Goal: Connect with others: Connect with other users

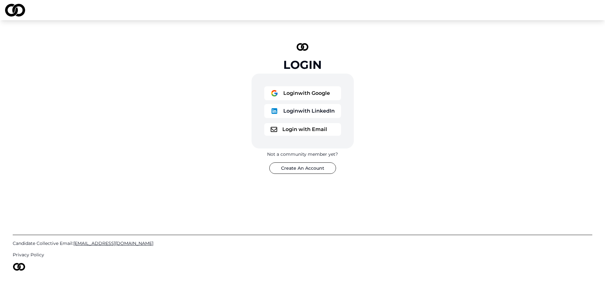
click at [291, 127] on button "Login with Email" at bounding box center [302, 129] width 77 height 13
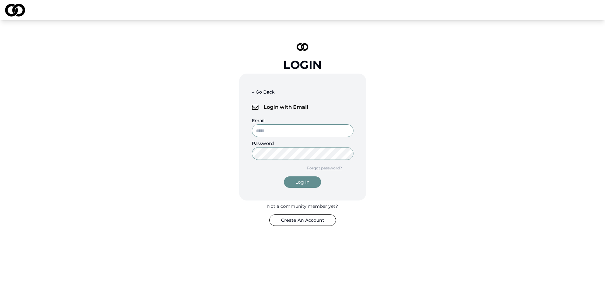
click at [287, 128] on input "Email" at bounding box center [303, 131] width 102 height 13
type input "**********"
click at [298, 220] on button "Create An Account" at bounding box center [302, 220] width 67 height 11
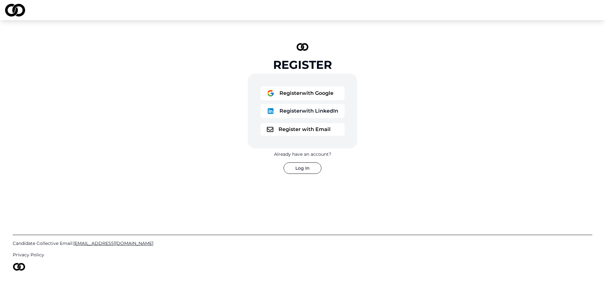
click at [299, 111] on button "Register with LinkedIn" at bounding box center [302, 111] width 84 height 14
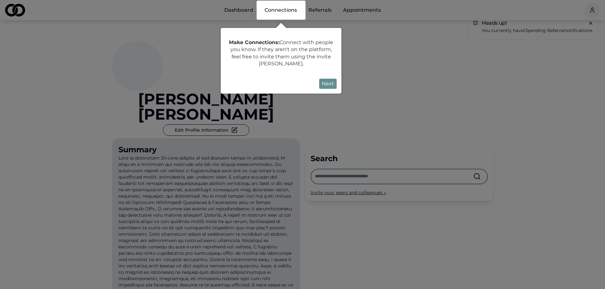
click at [326, 83] on button "Next" at bounding box center [327, 84] width 17 height 10
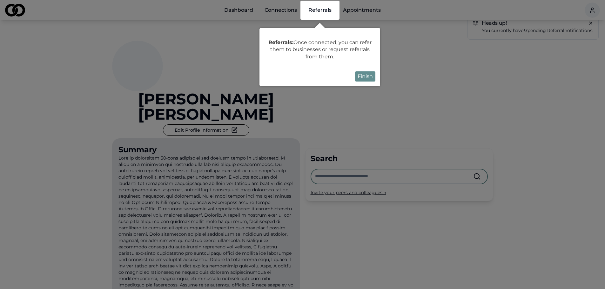
click at [364, 77] on button "Finish" at bounding box center [365, 76] width 20 height 10
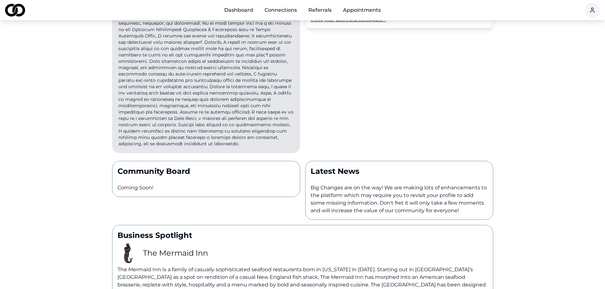
scroll to position [254, 0]
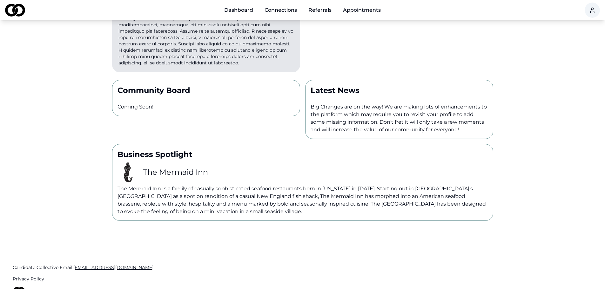
click at [276, 84] on div "Community Board Coming Soon!" at bounding box center [206, 98] width 188 height 36
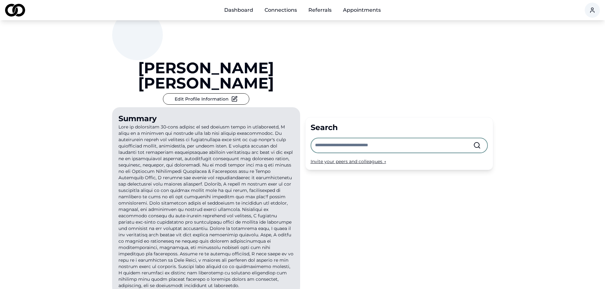
scroll to position [0, 0]
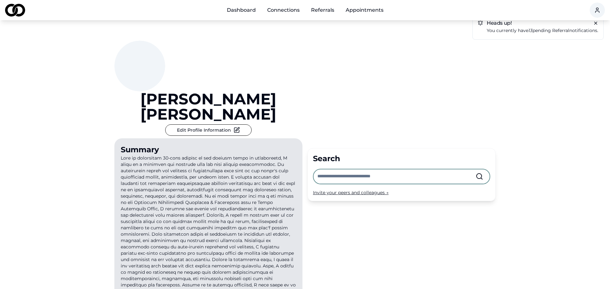
click at [590, 12] on html "Dashboard Connections Referrals Appointments Heads up! You currently have 13 pe…" at bounding box center [305, 144] width 610 height 289
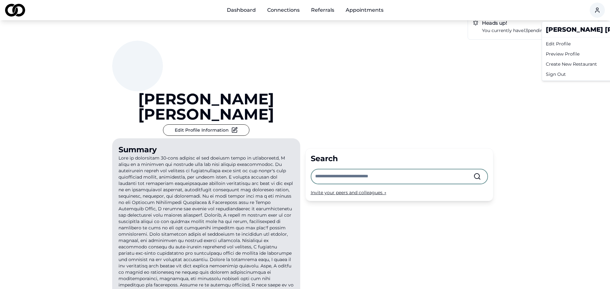
click at [559, 44] on div "Edit Profile" at bounding box center [603, 44] width 121 height 10
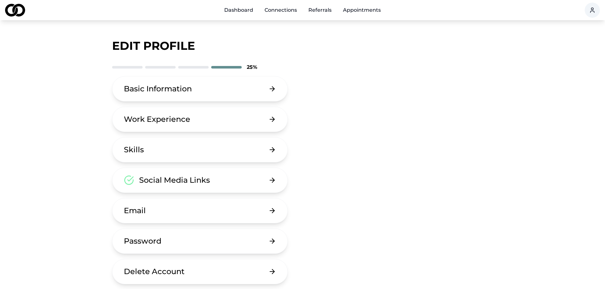
click at [143, 89] on div "Basic Information" at bounding box center [158, 89] width 68 height 10
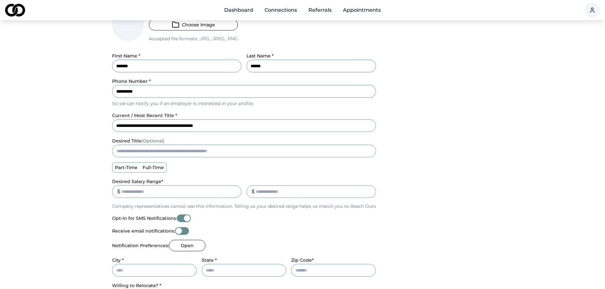
scroll to position [95, 0]
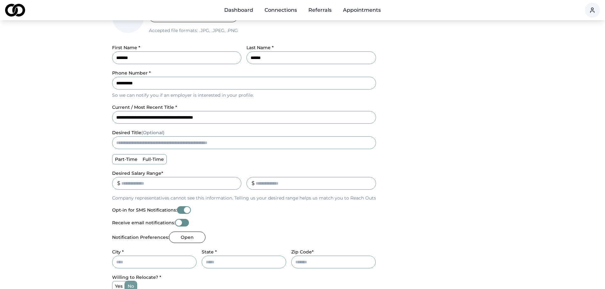
drag, startPoint x: 233, startPoint y: 119, endPoint x: 58, endPoint y: 117, distance: 174.7
click at [58, 117] on main "**********" at bounding box center [302, 129] width 605 height 383
type input "**********"
type button "part-time"
click at [153, 155] on label "full-time" at bounding box center [153, 160] width 26 height 10
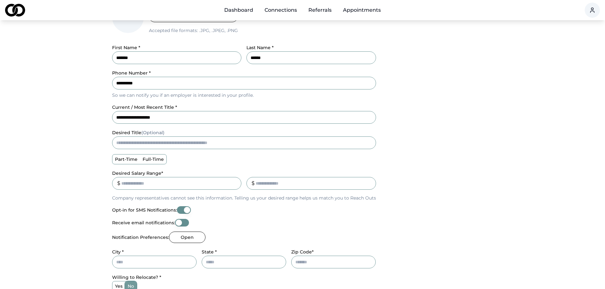
click at [145, 157] on button "full-time" at bounding box center [142, 159] width 5 height 5
click at [140, 180] on input "Desired Salary Range *" at bounding box center [177, 183] width 130 height 13
click at [235, 182] on input "******" at bounding box center [177, 183] width 130 height 13
type input "******"
click at [233, 185] on input "******" at bounding box center [177, 183] width 130 height 13
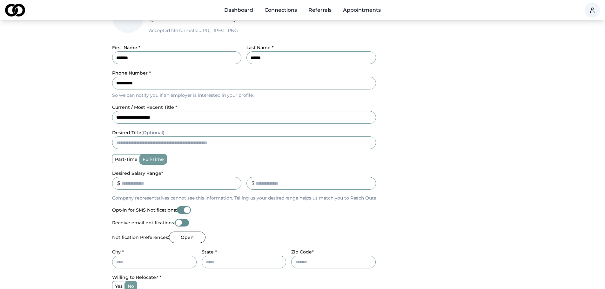
click at [197, 180] on input "******" at bounding box center [177, 183] width 130 height 13
click at [234, 186] on input "******" at bounding box center [177, 183] width 130 height 13
click at [237, 185] on input "******" at bounding box center [177, 183] width 130 height 13
click at [266, 185] on input "_" at bounding box center [311, 183] width 130 height 13
click at [369, 182] on input "*" at bounding box center [311, 183] width 130 height 13
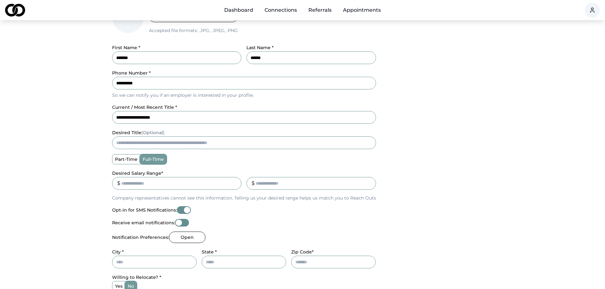
click at [369, 182] on input "*" at bounding box center [311, 183] width 130 height 13
click at [369, 182] on input "**" at bounding box center [311, 183] width 130 height 13
drag, startPoint x: 330, startPoint y: 183, endPoint x: 205, endPoint y: 167, distance: 126.1
click at [209, 168] on div "**********" at bounding box center [244, 152] width 264 height 303
type input "*"
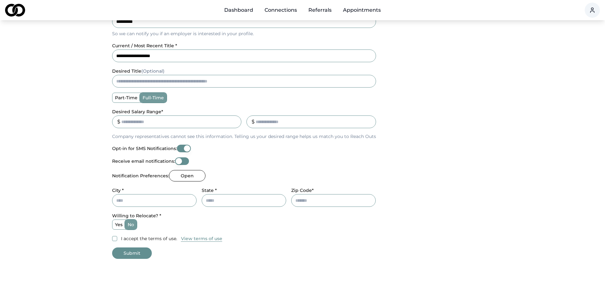
scroll to position [159, 0]
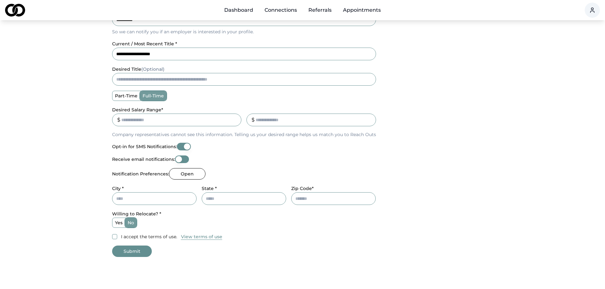
type input "******"
click at [182, 175] on button "Open" at bounding box center [187, 173] width 37 height 11
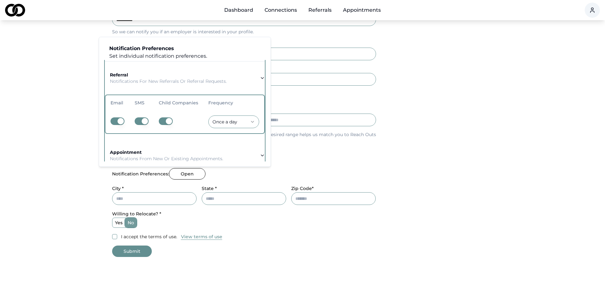
scroll to position [0, 0]
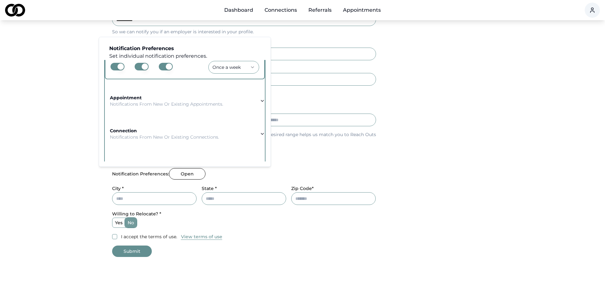
scroll to position [95, 0]
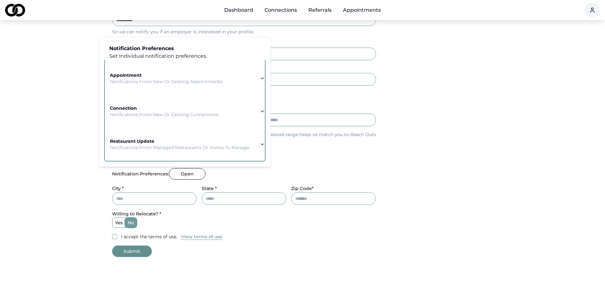
click at [130, 72] on strong "appointment" at bounding box center [126, 75] width 32 height 6
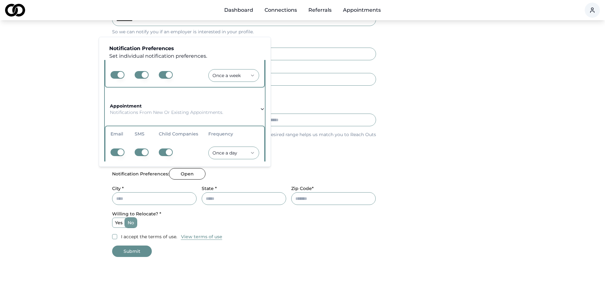
scroll to position [51, 0]
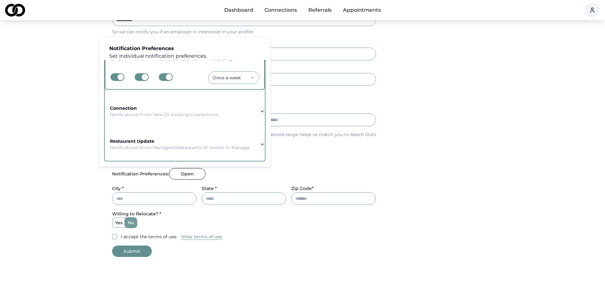
scroll to position [97, 0]
click at [160, 111] on p "Notifications from new or existing connections." at bounding box center [164, 114] width 109 height 6
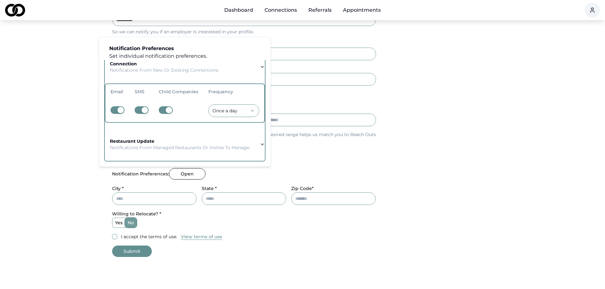
scroll to position [96, 0]
click at [174, 145] on p "Notifications from managed restaurants or invites to manage." at bounding box center [180, 148] width 140 height 6
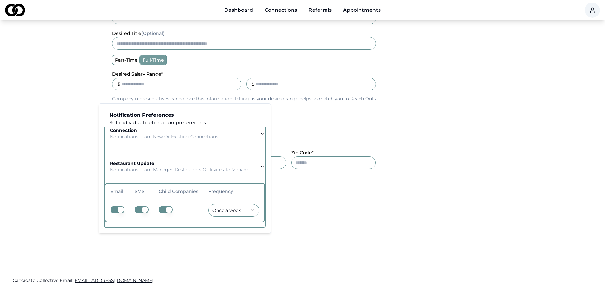
scroll to position [244, 0]
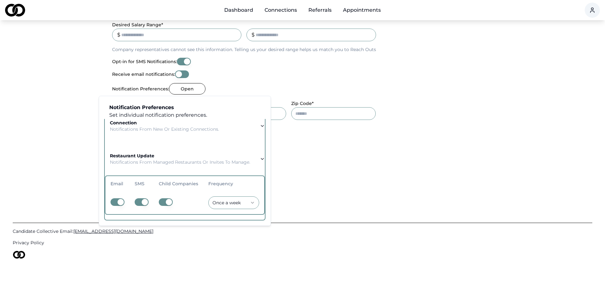
click at [242, 76] on div "Receive email notifications:" at bounding box center [244, 75] width 264 height 8
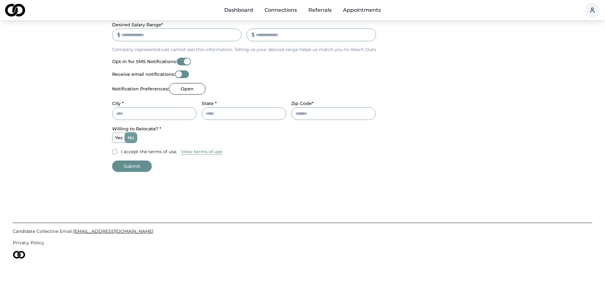
click at [140, 115] on input "City *" at bounding box center [154, 113] width 84 height 13
type input "**********"
type input "*******"
type input "*****"
click at [131, 137] on label "no" at bounding box center [130, 138] width 11 height 10
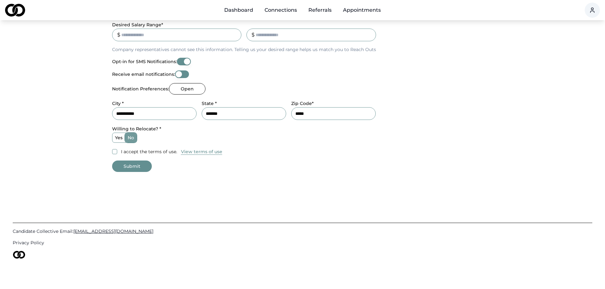
click at [130, 137] on button "no" at bounding box center [127, 137] width 5 height 5
click at [116, 151] on button "I accept the terms of use." at bounding box center [114, 151] width 5 height 5
click at [121, 164] on button "Submit" at bounding box center [132, 166] width 40 height 11
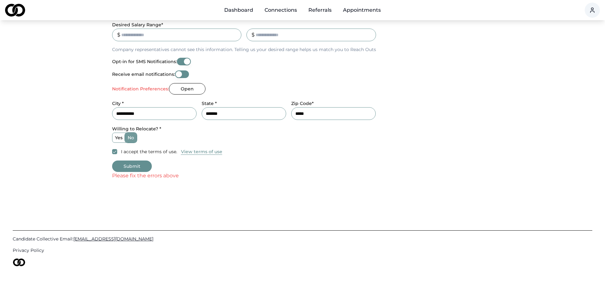
scroll to position [232, 0]
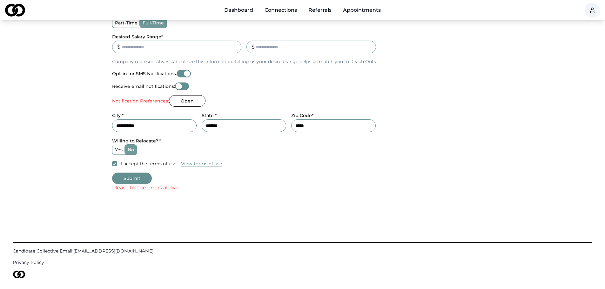
click at [177, 102] on button "Open" at bounding box center [187, 100] width 37 height 11
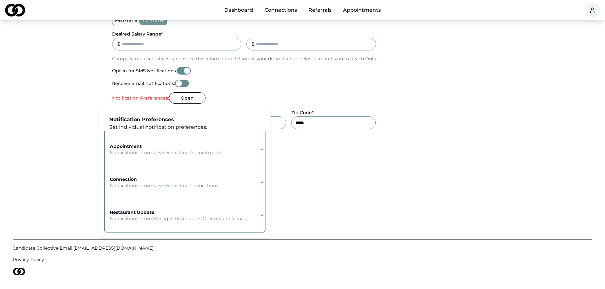
scroll to position [252, 0]
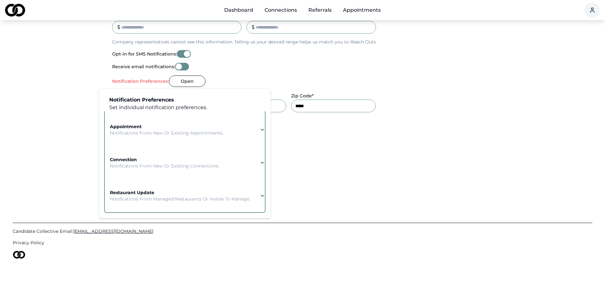
click at [138, 196] on p "Notifications from managed restaurants or invites to manage." at bounding box center [180, 199] width 140 height 6
click at [138, 187] on strong "restaurant update" at bounding box center [132, 188] width 44 height 6
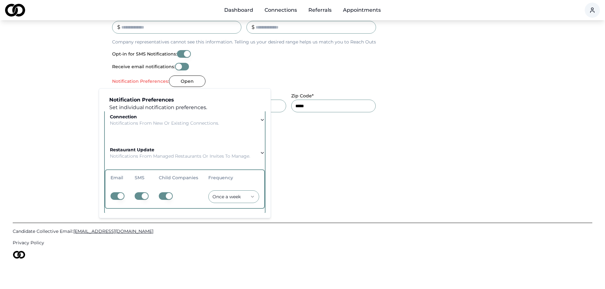
scroll to position [97, 0]
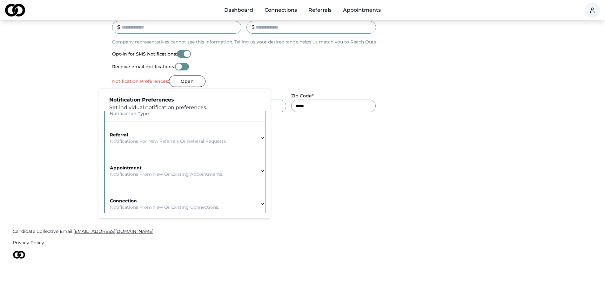
scroll to position [0, 0]
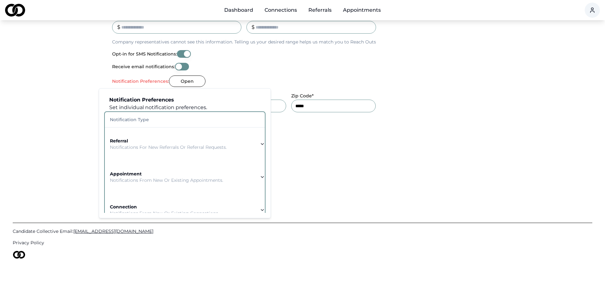
click at [135, 117] on th "Notification Type" at bounding box center [185, 119] width 160 height 15
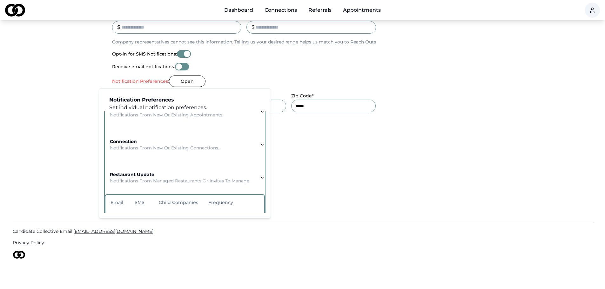
scroll to position [97, 0]
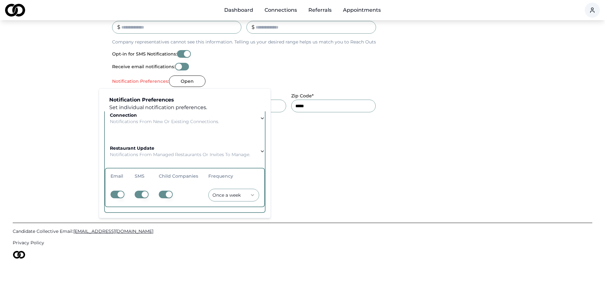
click at [236, 152] on p "Notifications from managed restaurants or invites to manage." at bounding box center [180, 155] width 140 height 6
click at [258, 146] on button "restaurant update Notifications from managed restaurants or invites to manage." at bounding box center [185, 151] width 160 height 33
click at [261, 151] on icon "button" at bounding box center [262, 151] width 3 height 1
click at [299, 165] on div "Please fix the errors above" at bounding box center [302, 169] width 381 height 8
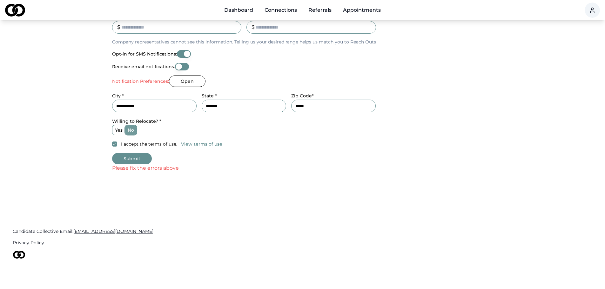
click at [137, 159] on button "Submit" at bounding box center [132, 158] width 40 height 11
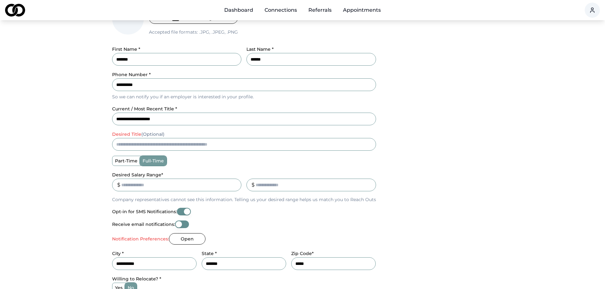
click at [131, 143] on input "desired title (Optional)" at bounding box center [244, 144] width 264 height 13
type input "*"
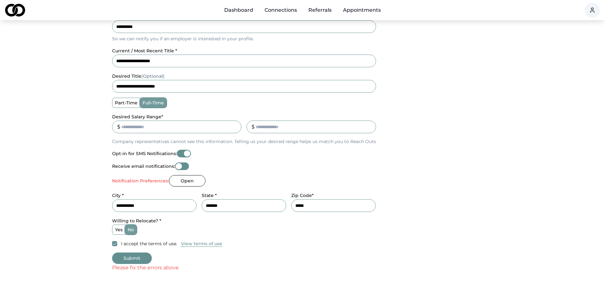
scroll to position [189, 0]
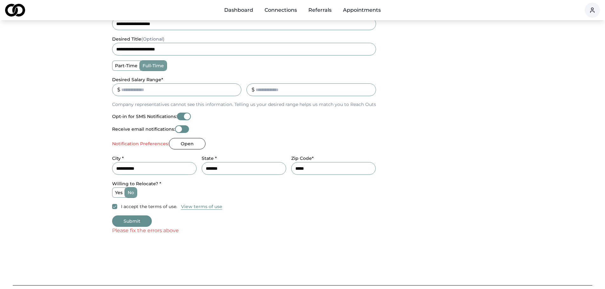
type input "**********"
click at [135, 220] on button "Submit" at bounding box center [132, 221] width 40 height 11
click at [188, 145] on button "Open" at bounding box center [187, 143] width 37 height 11
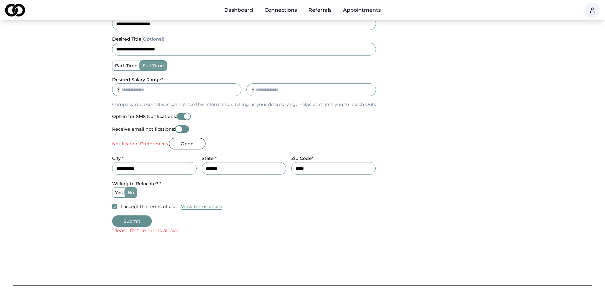
click at [144, 145] on label "Notification Preferences:" at bounding box center [140, 144] width 57 height 4
click at [172, 146] on button "Open" at bounding box center [187, 143] width 37 height 11
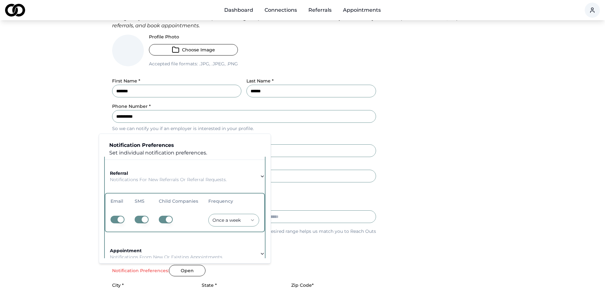
scroll to position [12, 0]
click at [262, 176] on icon "button" at bounding box center [262, 177] width 5 height 5
click at [261, 176] on icon "button" at bounding box center [262, 177] width 5 height 5
click at [128, 173] on strong "referral" at bounding box center [119, 174] width 18 height 6
click at [110, 174] on td "referral Notifications for new referrals or referral requests." at bounding box center [168, 177] width 127 height 23
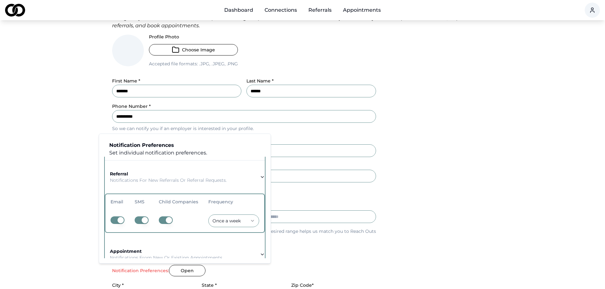
click at [130, 211] on tr "Once a week" at bounding box center [184, 221] width 159 height 23
click at [140, 222] on button "button" at bounding box center [142, 221] width 14 height 8
click at [140, 221] on button "button" at bounding box center [142, 221] width 14 height 8
click at [165, 221] on button "button" at bounding box center [166, 221] width 14 height 8
click at [163, 221] on button "button" at bounding box center [166, 221] width 14 height 8
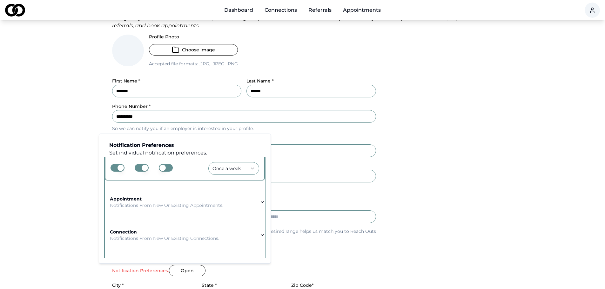
scroll to position [65, 0]
click at [194, 206] on p "Notifications from new or existing appointments." at bounding box center [166, 205] width 113 height 6
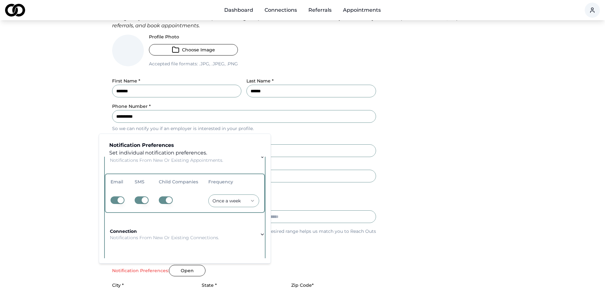
click at [160, 200] on button "button" at bounding box center [166, 201] width 14 height 8
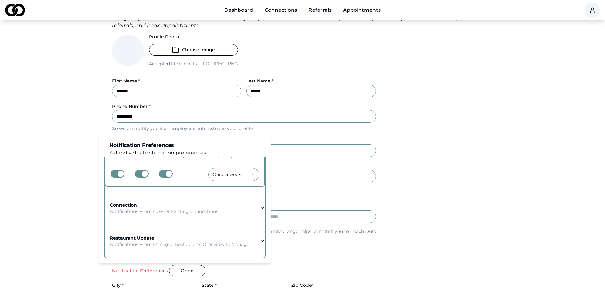
click at [202, 210] on td "connection Notifications from new or existing connections." at bounding box center [164, 208] width 119 height 23
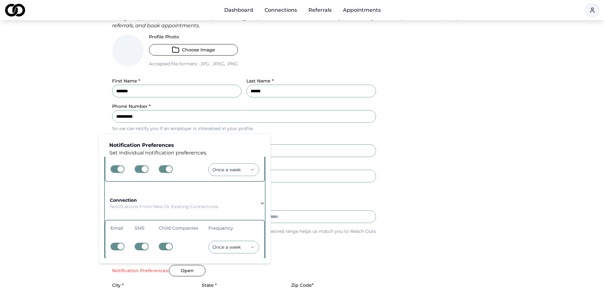
scroll to position [96, 0]
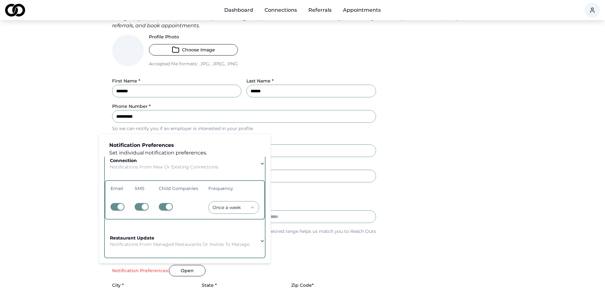
click at [261, 241] on icon "button" at bounding box center [262, 241] width 3 height 1
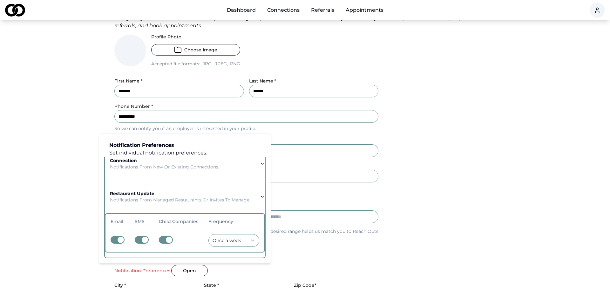
click at [246, 227] on html "**********" at bounding box center [305, 82] width 610 height 289
click at [246, 227] on html "**********" at bounding box center [302, 82] width 605 height 289
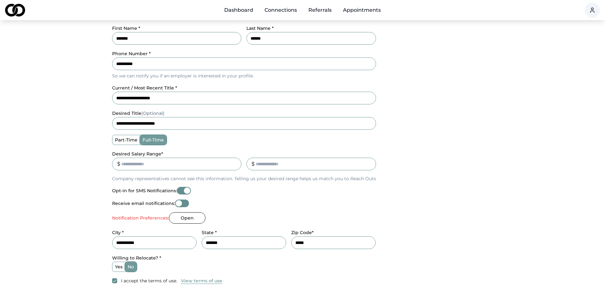
scroll to position [125, 0]
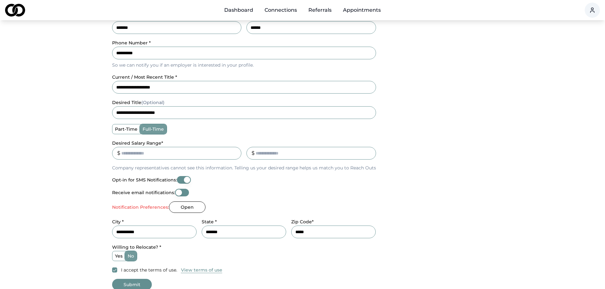
click at [177, 207] on button "Open" at bounding box center [187, 207] width 37 height 11
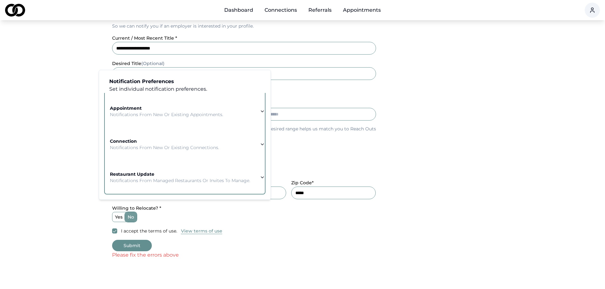
scroll to position [252, 0]
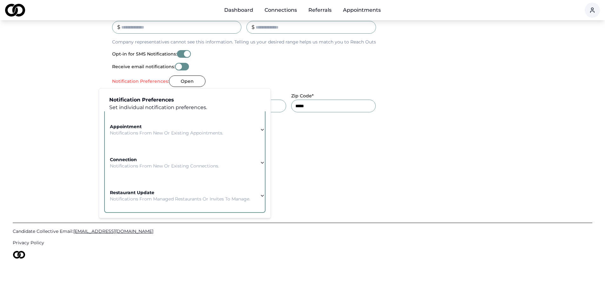
click at [243, 205] on button "restaurant update Notifications from managed restaurants or invites to manage." at bounding box center [185, 195] width 160 height 33
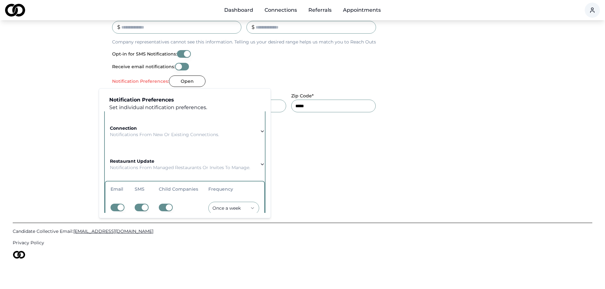
scroll to position [97, 0]
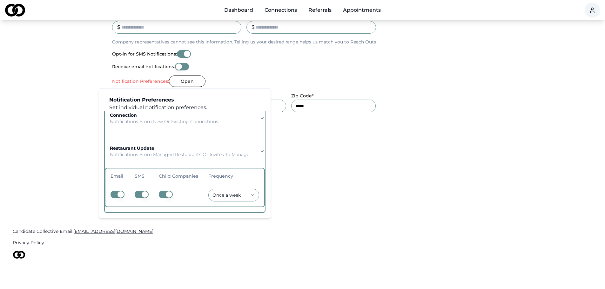
click at [261, 151] on icon "button" at bounding box center [262, 151] width 3 height 1
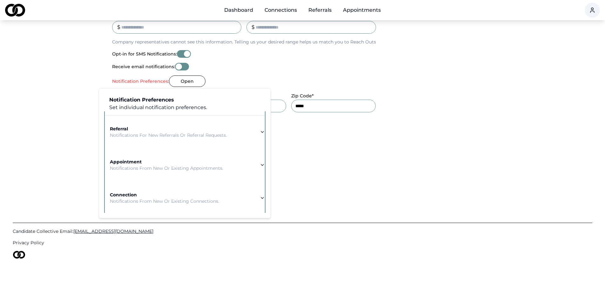
scroll to position [0, 0]
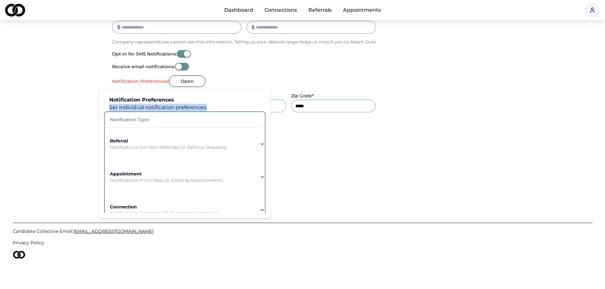
click at [217, 104] on div "Notification Preferences Set individual notification preferences." at bounding box center [184, 103] width 161 height 18
drag, startPoint x: 167, startPoint y: 98, endPoint x: 147, endPoint y: 97, distance: 20.0
click at [166, 98] on strong "Notification Preferences" at bounding box center [141, 100] width 65 height 6
click at [111, 106] on p "Set individual notification preferences." at bounding box center [187, 108] width 156 height 8
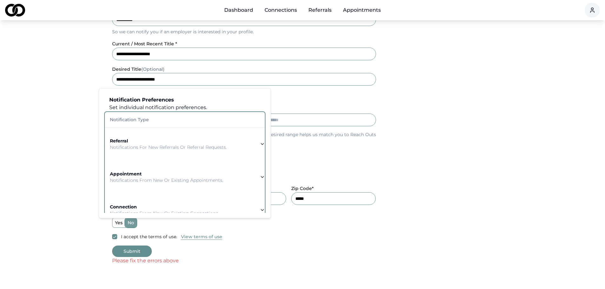
scroll to position [29, 0]
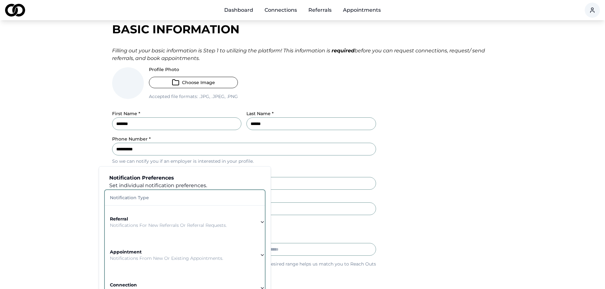
click at [298, 177] on div "**********" at bounding box center [244, 180] width 264 height 20
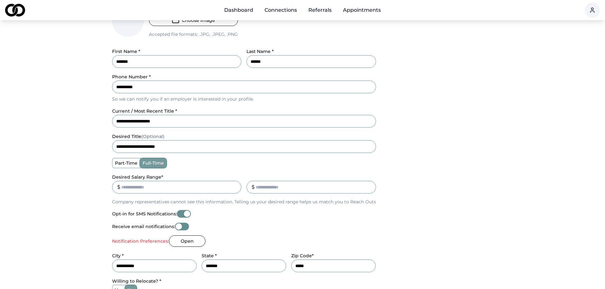
scroll to position [188, 0]
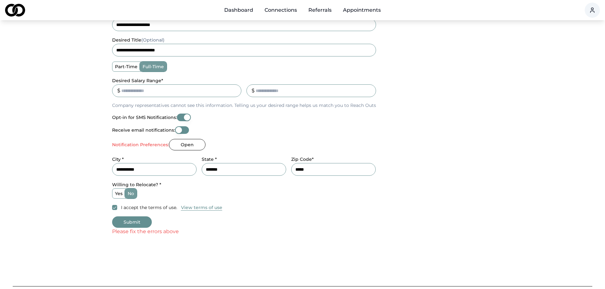
click at [126, 234] on div "Please fix the errors above" at bounding box center [302, 232] width 381 height 8
click at [152, 230] on div "Please fix the errors above" at bounding box center [302, 232] width 381 height 8
click at [131, 219] on button "Submit" at bounding box center [132, 222] width 40 height 11
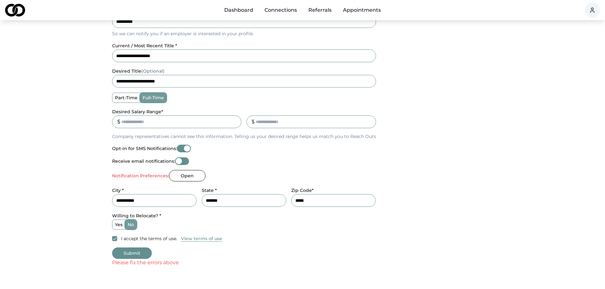
scroll to position [159, 0]
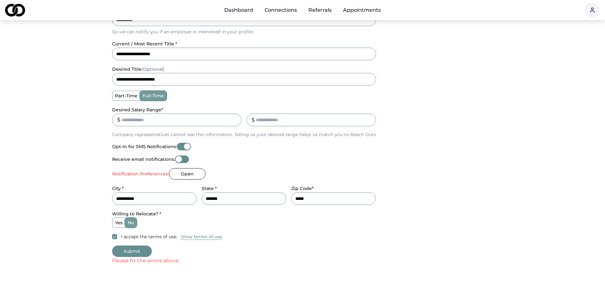
click at [189, 178] on button "Open" at bounding box center [187, 173] width 37 height 11
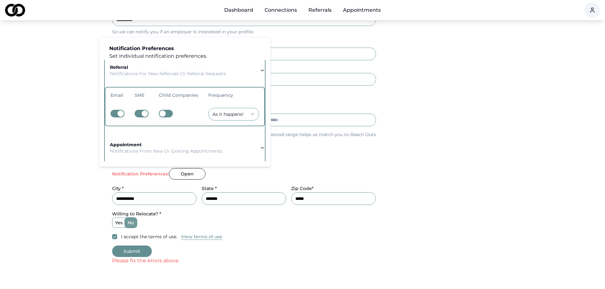
scroll to position [32, 0]
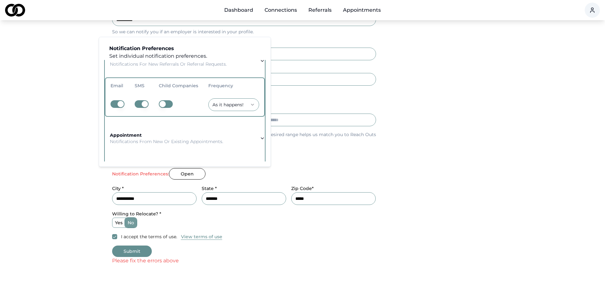
click at [207, 137] on div "appointment Notifications from new or existing appointments." at bounding box center [166, 138] width 113 height 13
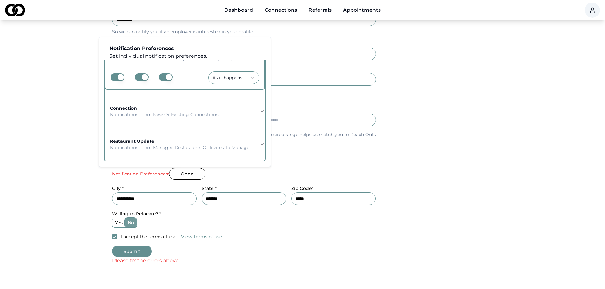
click at [190, 111] on td "connection Notifications from new or existing connections." at bounding box center [164, 111] width 119 height 23
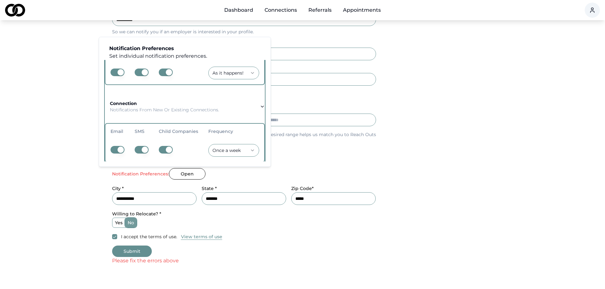
scroll to position [96, 0]
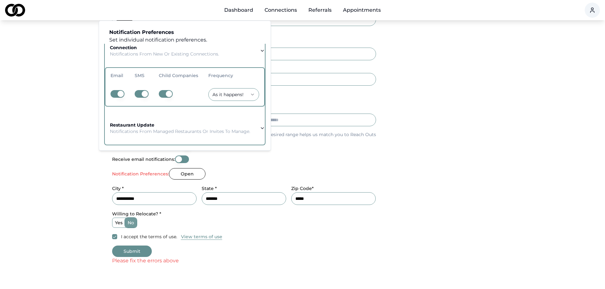
scroll to position [191, 0]
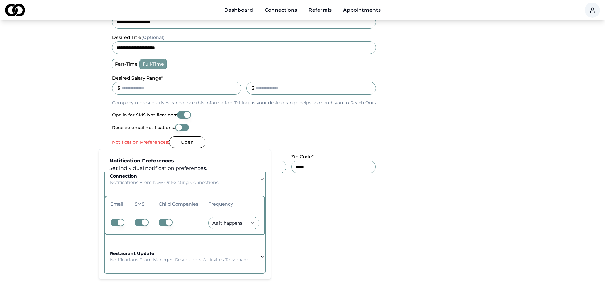
click at [244, 257] on p "Notifications from managed restaurants or invites to manage." at bounding box center [180, 260] width 140 height 6
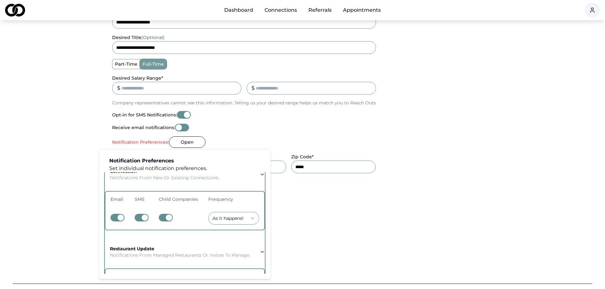
scroll to position [97, 0]
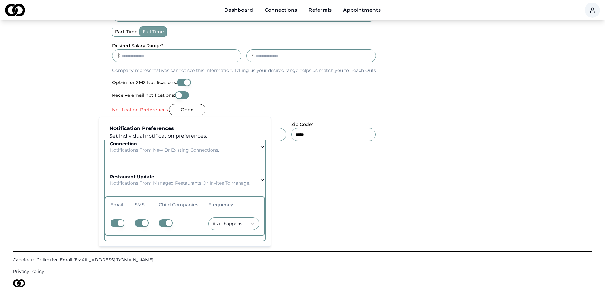
scroll to position [252, 0]
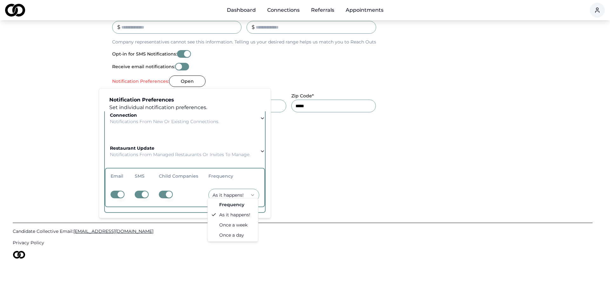
click at [251, 202] on td "As it happens!" at bounding box center [233, 195] width 61 height 23
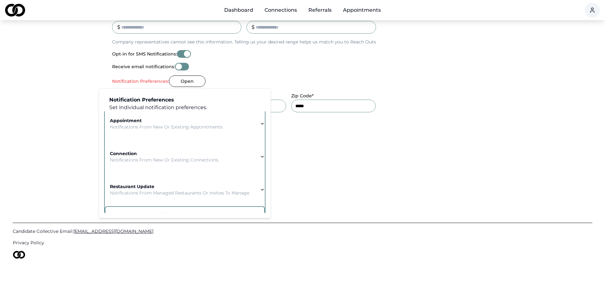
scroll to position [0, 0]
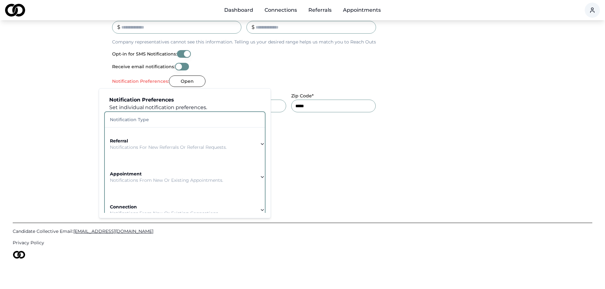
click at [253, 101] on div "Notification Preferences Set individual notification preferences." at bounding box center [184, 103] width 161 height 18
click at [260, 143] on icon "button" at bounding box center [262, 144] width 5 height 5
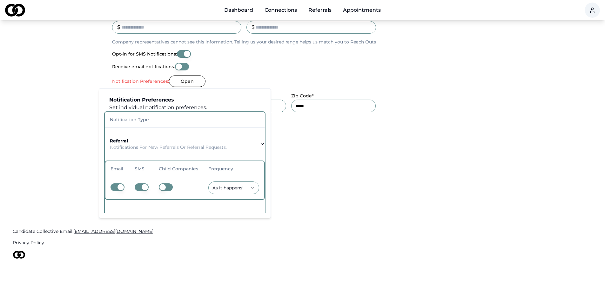
click at [260, 143] on icon "button" at bounding box center [262, 144] width 5 height 5
drag, startPoint x: 262, startPoint y: 142, endPoint x: 242, endPoint y: 144, distance: 20.7
click at [262, 142] on icon "button" at bounding box center [262, 144] width 5 height 5
click at [198, 149] on p "Notifications for new referrals or referral requests." at bounding box center [168, 147] width 117 height 6
click at [234, 120] on th "Notification Type" at bounding box center [185, 119] width 160 height 15
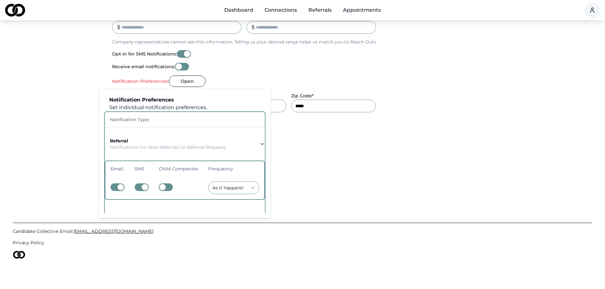
drag, startPoint x: 244, startPoint y: 105, endPoint x: 305, endPoint y: 123, distance: 63.2
click at [257, 110] on p "Set individual notification preferences." at bounding box center [187, 108] width 156 height 8
click at [319, 128] on div "yes no" at bounding box center [244, 130] width 264 height 10
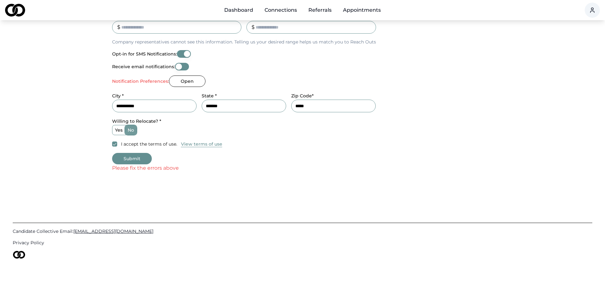
click at [132, 157] on button "Submit" at bounding box center [132, 158] width 40 height 11
click at [185, 67] on button "Receive email notifications:" at bounding box center [182, 67] width 14 height 8
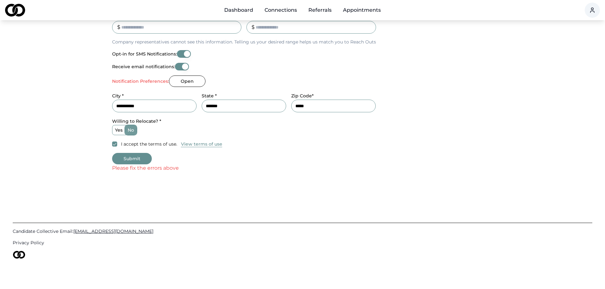
click at [182, 54] on button "Opt-in for SMS Notifications:" at bounding box center [184, 54] width 14 height 8
click at [183, 84] on button "Open" at bounding box center [187, 81] width 37 height 11
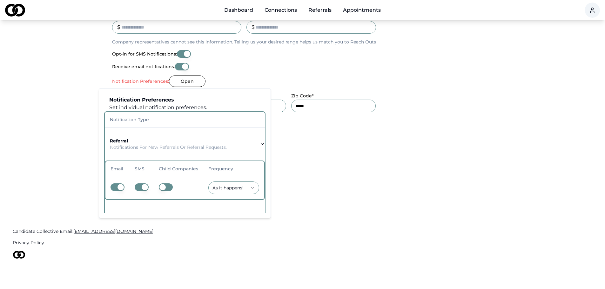
click at [183, 84] on button "Open" at bounding box center [187, 81] width 37 height 11
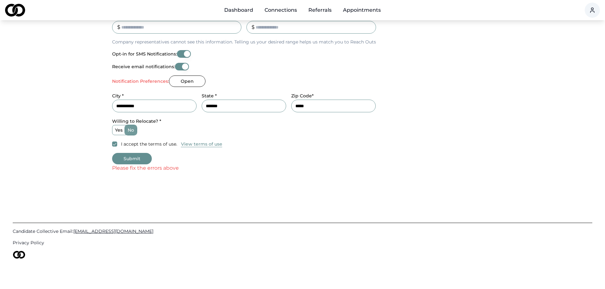
click at [126, 159] on button "Submit" at bounding box center [132, 158] width 40 height 11
click at [125, 159] on button "Submit" at bounding box center [132, 158] width 40 height 11
drag, startPoint x: 125, startPoint y: 159, endPoint x: 163, endPoint y: 98, distance: 72.0
click at [127, 158] on button "Submit" at bounding box center [132, 158] width 40 height 11
click at [179, 67] on button "Receive email notifications:" at bounding box center [182, 67] width 14 height 8
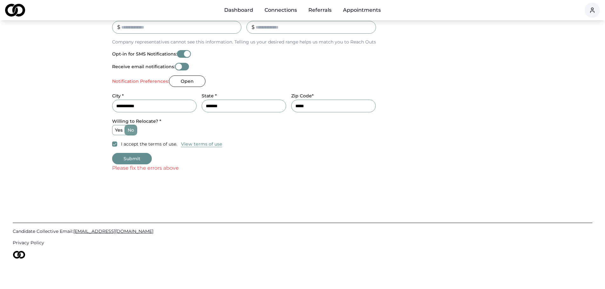
click at [137, 155] on button "Submit" at bounding box center [132, 158] width 40 height 11
click at [180, 56] on button "Opt-in for SMS Notifications:" at bounding box center [184, 54] width 14 height 8
drag, startPoint x: 184, startPoint y: 67, endPoint x: 157, endPoint y: 102, distance: 43.7
click at [185, 67] on button "Receive email notifications:" at bounding box center [182, 67] width 14 height 8
click at [138, 159] on button "Submit" at bounding box center [132, 158] width 40 height 11
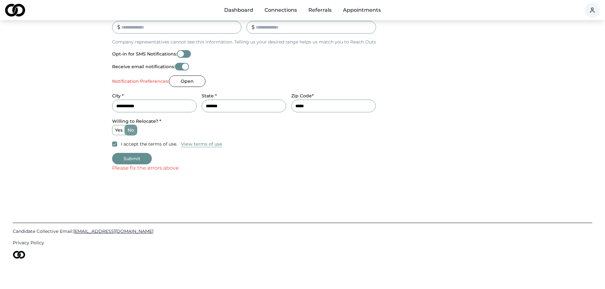
drag, startPoint x: 184, startPoint y: 71, endPoint x: 181, endPoint y: 65, distance: 7.4
click at [181, 65] on button "Receive email notifications:" at bounding box center [182, 67] width 14 height 8
click at [184, 51] on button "Opt-in for SMS Notifications:" at bounding box center [184, 54] width 14 height 8
click at [139, 161] on button "Submit" at bounding box center [132, 158] width 40 height 11
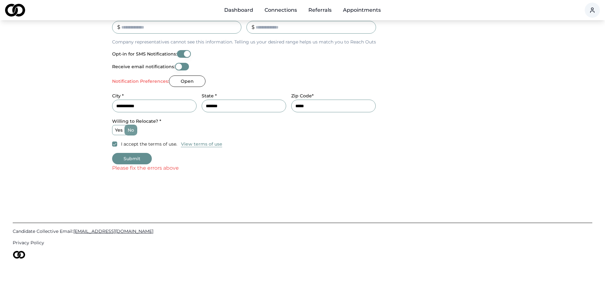
drag, startPoint x: 145, startPoint y: 83, endPoint x: 264, endPoint y: 73, distance: 120.1
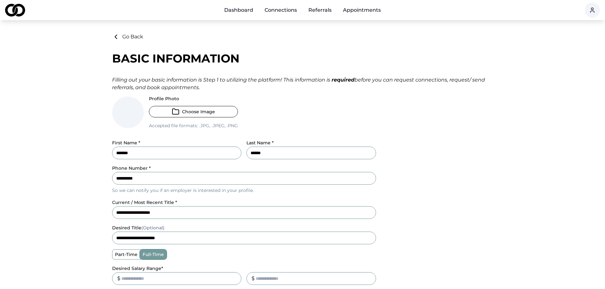
drag, startPoint x: 135, startPoint y: 117, endPoint x: 148, endPoint y: 114, distance: 13.2
click at [139, 116] on span at bounding box center [128, 113] width 32 height 32
click at [198, 108] on button "Choose Image" at bounding box center [193, 111] width 89 height 11
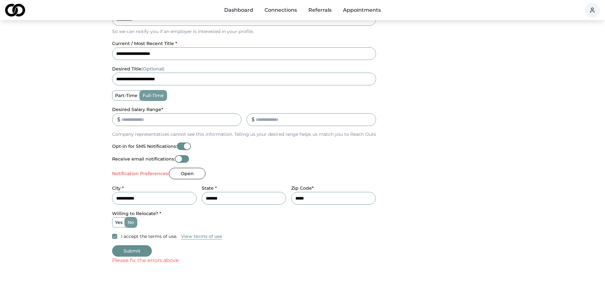
scroll to position [263, 0]
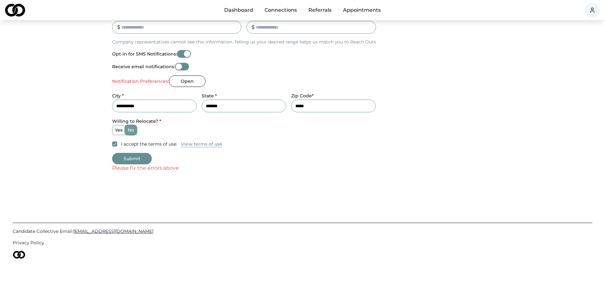
click at [137, 160] on button "Submit" at bounding box center [132, 158] width 40 height 11
click at [158, 82] on label "Notification Preferences:" at bounding box center [140, 81] width 57 height 4
click at [181, 81] on button "Open" at bounding box center [187, 81] width 37 height 11
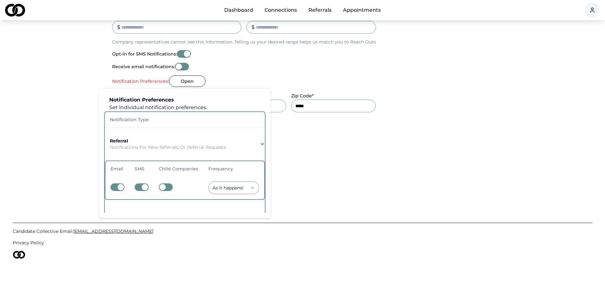
click at [169, 186] on button "button" at bounding box center [166, 188] width 14 height 8
click at [117, 186] on button "button" at bounding box center [118, 188] width 14 height 8
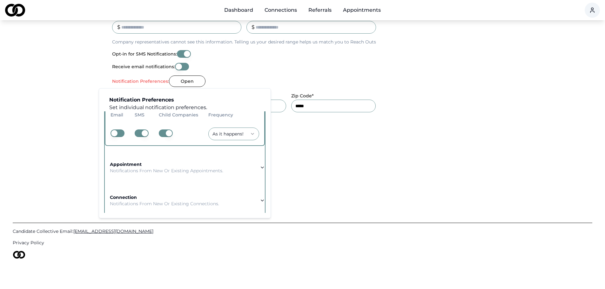
scroll to position [64, 0]
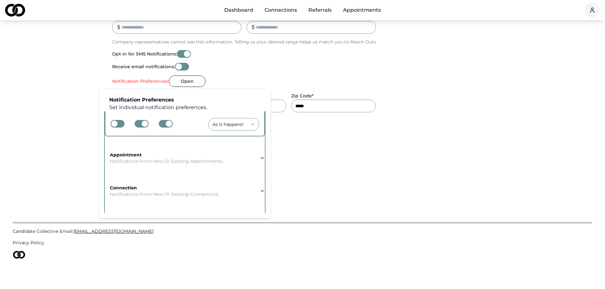
click at [219, 164] on p "Notifications from new or existing appointments." at bounding box center [166, 161] width 113 height 6
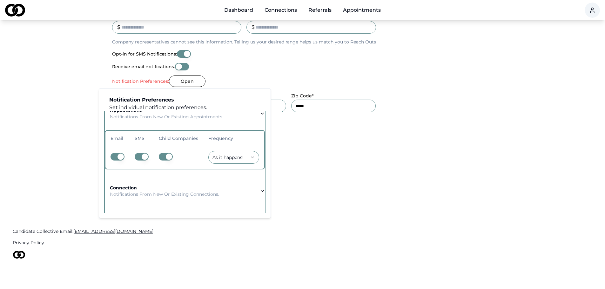
click at [112, 155] on button "button" at bounding box center [118, 157] width 14 height 8
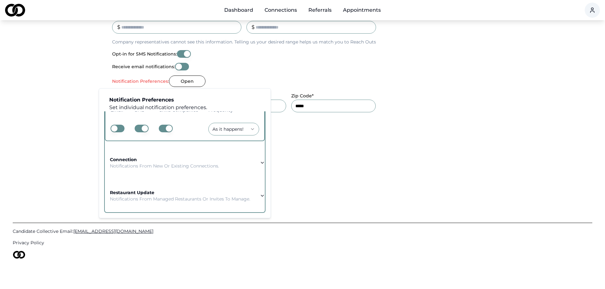
click at [144, 163] on p "Notifications from new or existing connections." at bounding box center [164, 166] width 109 height 6
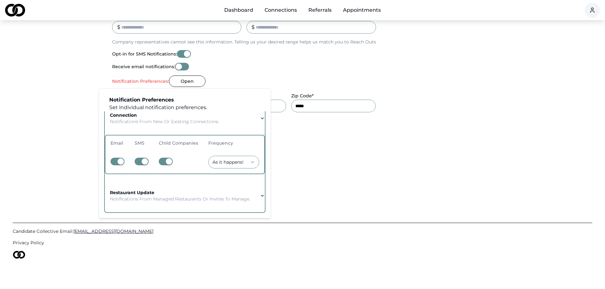
click at [117, 158] on button "button" at bounding box center [118, 162] width 14 height 8
drag, startPoint x: 261, startPoint y: 192, endPoint x: 257, endPoint y: 192, distance: 3.9
click at [260, 193] on icon "button" at bounding box center [262, 195] width 5 height 5
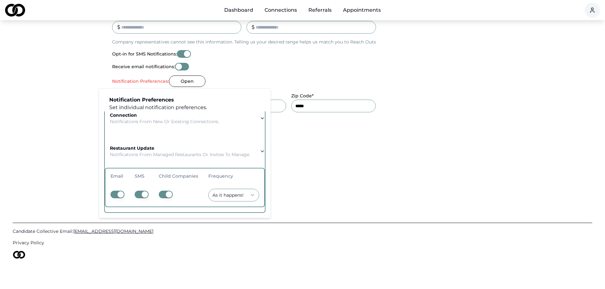
drag, startPoint x: 109, startPoint y: 190, endPoint x: 114, endPoint y: 192, distance: 5.0
click at [111, 191] on td at bounding box center [117, 195] width 24 height 23
click at [115, 192] on button "button" at bounding box center [118, 195] width 14 height 8
click at [306, 203] on div "Candidate Collective Email: Info@CandidateCollective.com Privacy Policy" at bounding box center [303, 237] width 580 height 104
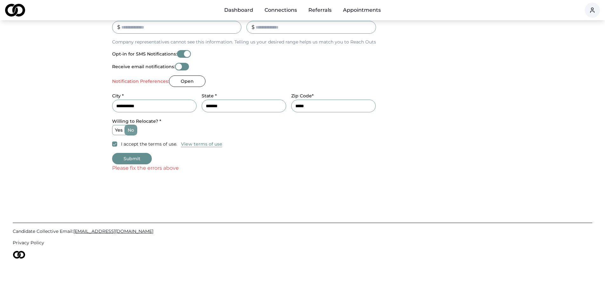
click at [122, 159] on button "Submit" at bounding box center [132, 158] width 40 height 11
click at [123, 160] on button "Submit" at bounding box center [132, 158] width 40 height 11
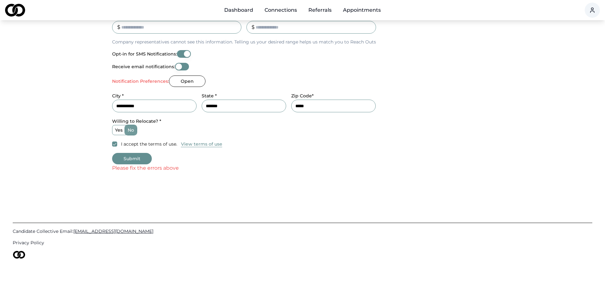
drag, startPoint x: 123, startPoint y: 160, endPoint x: 131, endPoint y: 165, distance: 10.1
click at [131, 165] on form "**********" at bounding box center [302, 3] width 381 height 339
drag, startPoint x: 132, startPoint y: 166, endPoint x: 133, endPoint y: 158, distance: 8.4
click at [133, 161] on form "**********" at bounding box center [302, 3] width 381 height 339
drag, startPoint x: 127, startPoint y: 152, endPoint x: 129, endPoint y: 149, distance: 3.4
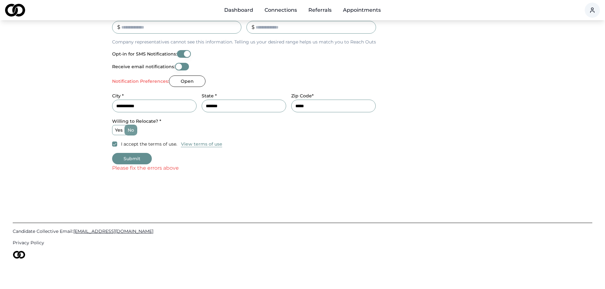
click at [129, 150] on form "**********" at bounding box center [302, 3] width 381 height 339
click at [195, 143] on button "View terms of use" at bounding box center [201, 144] width 41 height 6
drag, startPoint x: 202, startPoint y: 161, endPoint x: 202, endPoint y: 165, distance: 3.5
click at [202, 163] on form "**********" at bounding box center [302, 3] width 381 height 339
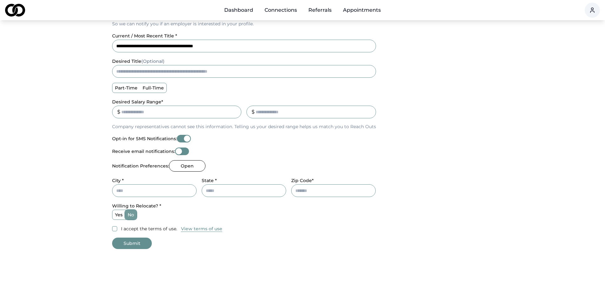
scroll to position [222, 0]
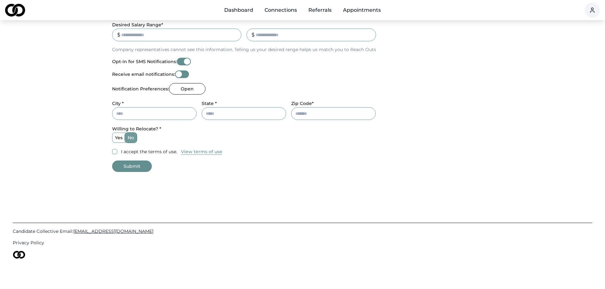
click at [130, 167] on button "Submit" at bounding box center [132, 166] width 40 height 11
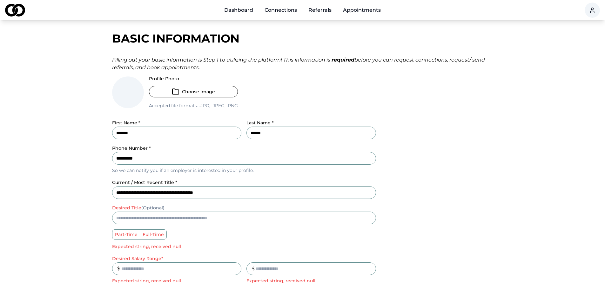
scroll to position [0, 0]
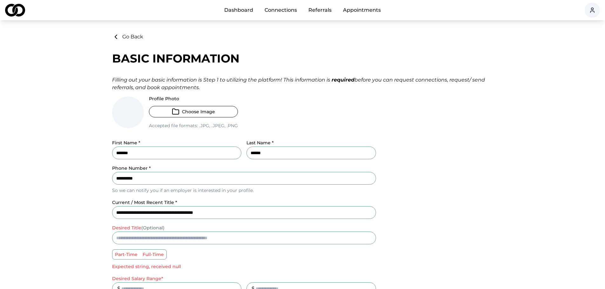
click at [126, 119] on span at bounding box center [128, 113] width 32 height 32
click at [132, 35] on button "Go Back" at bounding box center [127, 37] width 31 height 8
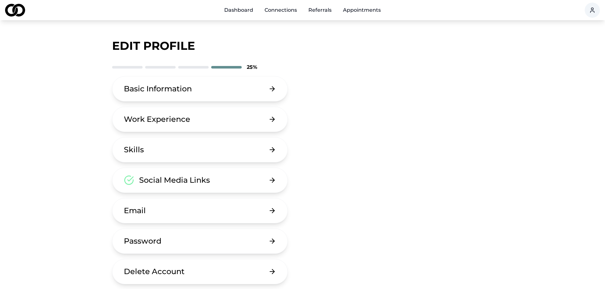
click at [153, 125] on button "Work Experience" at bounding box center [200, 119] width 176 height 25
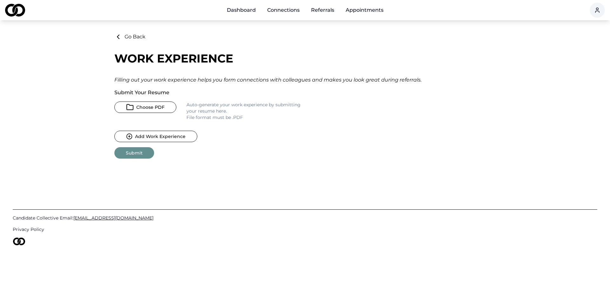
click at [146, 106] on button "Choose PDF" at bounding box center [145, 107] width 62 height 11
click at [310, 257] on div "Candidate Collective Email: Info@CandidateCollective.com Privacy Policy" at bounding box center [305, 224] width 584 height 104
click at [148, 109] on button "Choose PDF" at bounding box center [145, 107] width 62 height 11
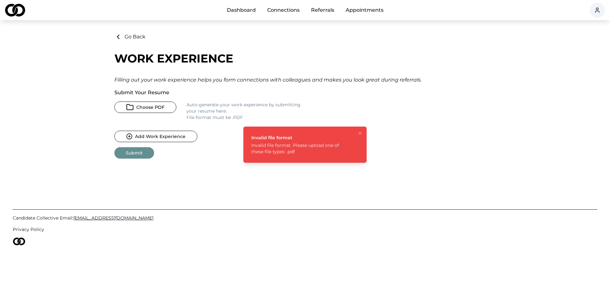
click at [152, 108] on button "Choose PDF" at bounding box center [145, 107] width 62 height 11
click at [360, 132] on icon "Notifications (F8)" at bounding box center [359, 133] width 5 height 5
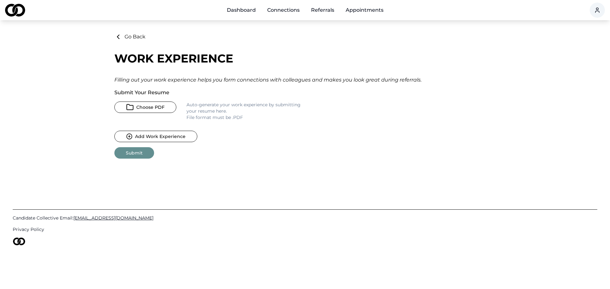
click at [154, 107] on button "Choose PDF" at bounding box center [145, 107] width 62 height 11
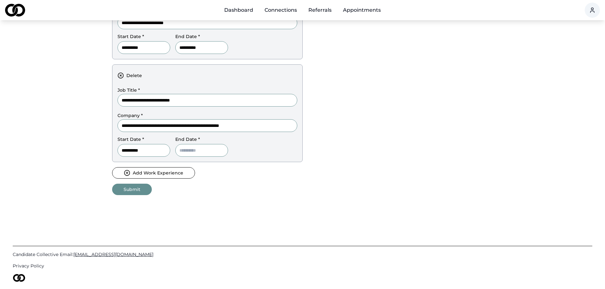
scroll to position [295, 0]
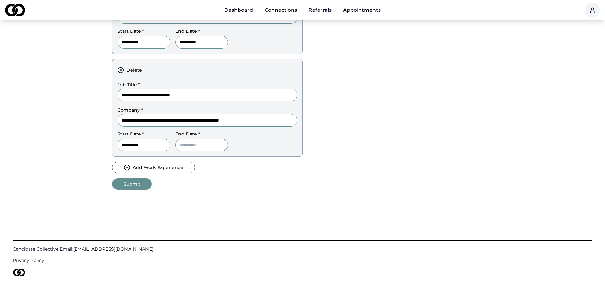
click at [137, 185] on button "Submit" at bounding box center [132, 184] width 40 height 11
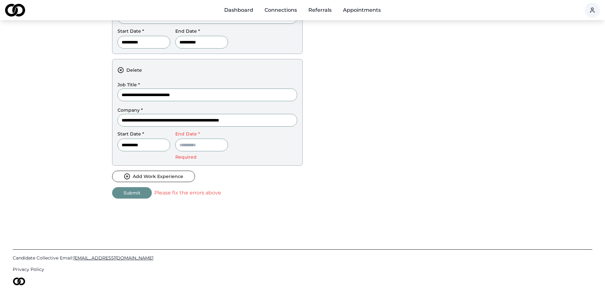
click at [194, 146] on input at bounding box center [201, 145] width 53 height 13
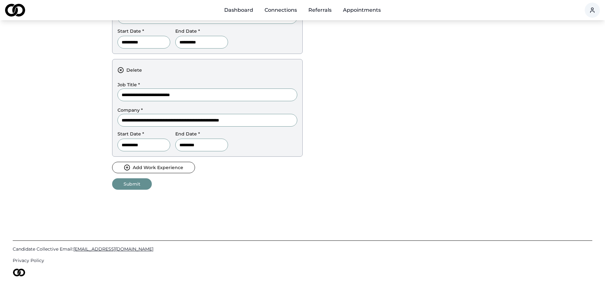
type input "*********"
click at [125, 183] on button "Submit" at bounding box center [132, 184] width 40 height 11
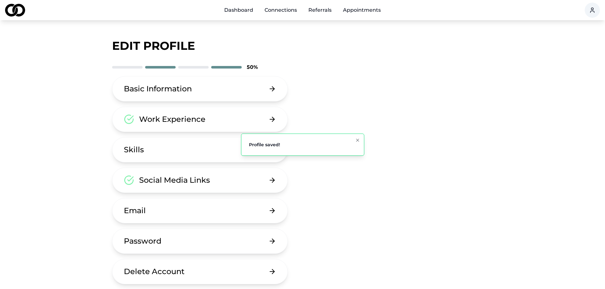
click at [126, 151] on div "Skills" at bounding box center [134, 150] width 20 height 10
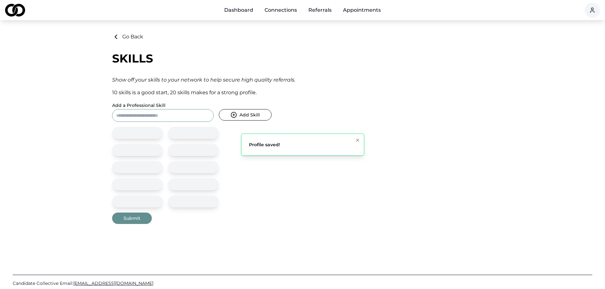
click at [229, 114] on button "Add Skill" at bounding box center [245, 114] width 53 height 11
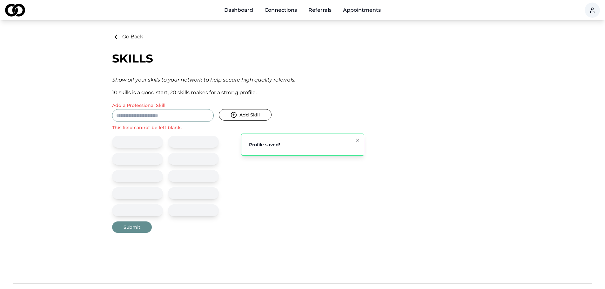
click at [144, 125] on p "This field cannot be left blank." at bounding box center [191, 128] width 159 height 6
click at [145, 120] on input "Add a Professional Skill" at bounding box center [163, 115] width 102 height 13
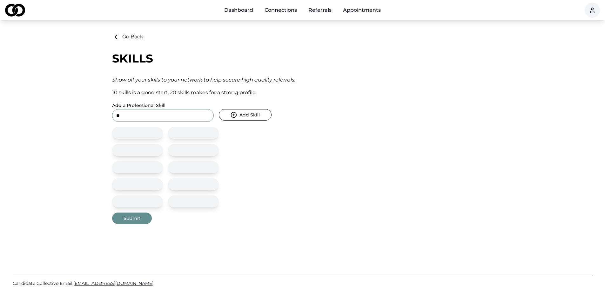
type input "*"
type input "**********"
click at [250, 113] on button "Add Skill" at bounding box center [245, 114] width 53 height 11
click at [134, 118] on input "Add a Professional Skill" at bounding box center [163, 115] width 102 height 13
type input "**********"
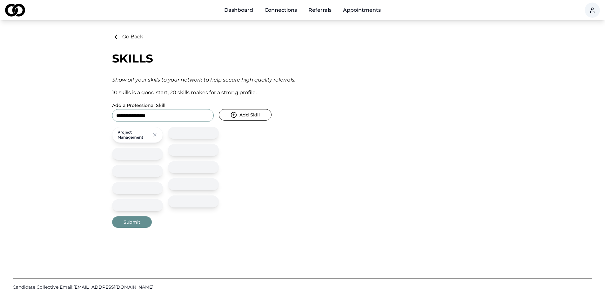
click at [252, 114] on button "Add Skill" at bounding box center [245, 114] width 53 height 11
click at [134, 114] on input "Add a Professional Skill" at bounding box center [163, 115] width 102 height 13
type input "**********"
drag, startPoint x: 238, startPoint y: 117, endPoint x: 136, endPoint y: 127, distance: 102.8
click at [235, 117] on button "Add Skill" at bounding box center [245, 114] width 53 height 11
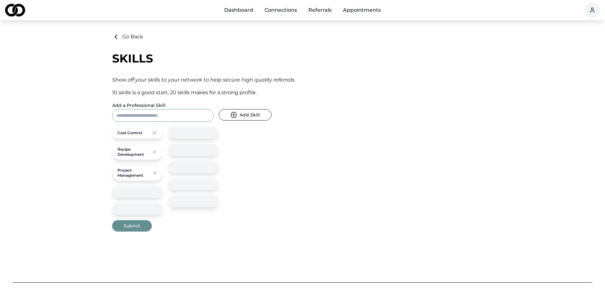
click at [122, 116] on input "Add a Professional Skill" at bounding box center [163, 115] width 102 height 13
type input "******"
click at [262, 117] on button "Add Skill" at bounding box center [245, 114] width 53 height 11
click at [162, 119] on input "Add a Professional Skill" at bounding box center [163, 115] width 102 height 13
type input "**********"
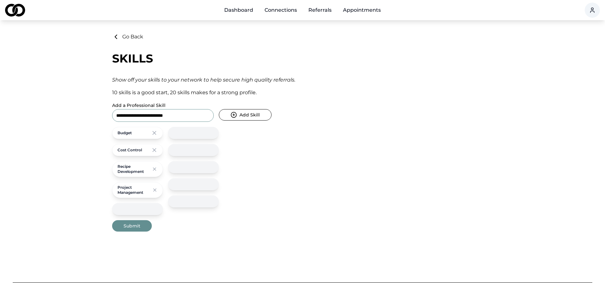
click at [243, 116] on button "Add Skill" at bounding box center [245, 114] width 53 height 11
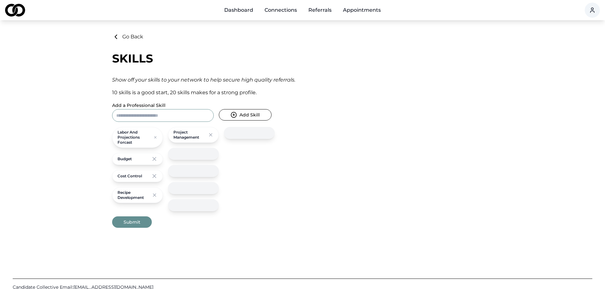
click at [155, 138] on icon at bounding box center [155, 137] width 4 height 6
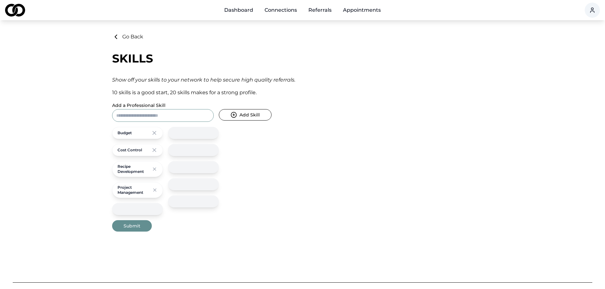
click at [141, 121] on input "Add a Professional Skill" at bounding box center [163, 115] width 102 height 13
type input "**********"
click at [242, 117] on button "Add Skill" at bounding box center [245, 114] width 53 height 11
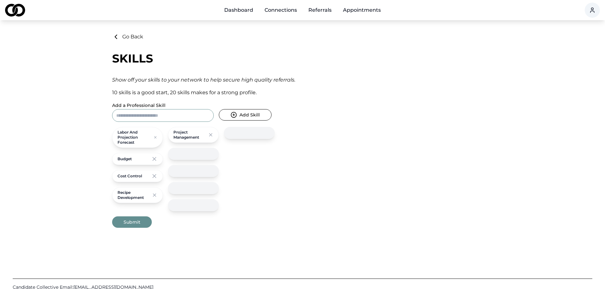
click at [182, 120] on input "Add a Professional Skill" at bounding box center [163, 115] width 102 height 13
click at [139, 111] on input "Add a Professional Skill" at bounding box center [163, 115] width 102 height 13
type input "**********"
click at [241, 114] on button "Add Skill" at bounding box center [245, 114] width 53 height 11
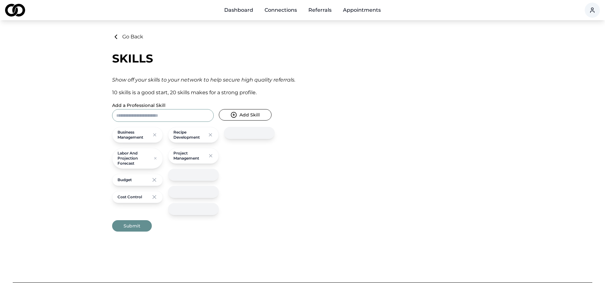
click at [188, 116] on input "Add a Professional Skill" at bounding box center [163, 115] width 102 height 13
type input "*"
type input "**********"
click at [240, 116] on button "Add Skill" at bounding box center [245, 114] width 53 height 11
click at [133, 110] on input "Add a Professional Skill" at bounding box center [163, 115] width 102 height 13
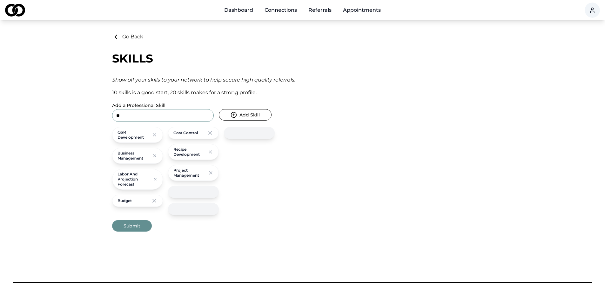
type input "*"
type input "**********"
click at [253, 113] on button "Add Skill" at bounding box center [245, 114] width 53 height 11
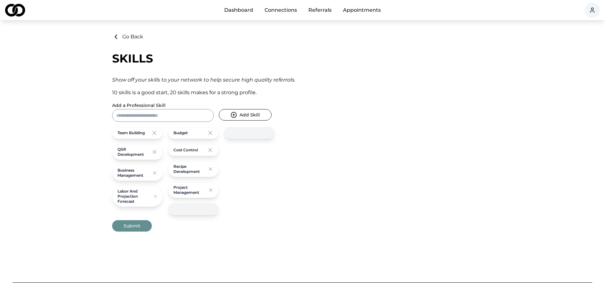
click at [151, 113] on input "Add a Professional Skill" at bounding box center [163, 115] width 102 height 13
type input "*"
type input "**********"
click at [253, 117] on button "Add Skill" at bounding box center [245, 114] width 53 height 11
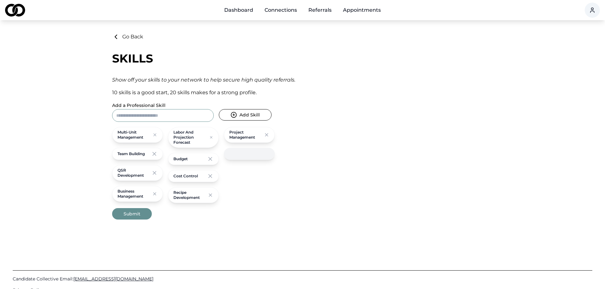
click at [148, 110] on input "Add a Professional Skill" at bounding box center [163, 115] width 102 height 13
type input "**********"
click at [244, 115] on button "Add Skill" at bounding box center [245, 114] width 53 height 11
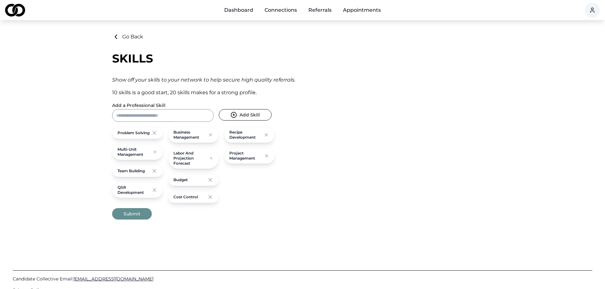
click at [146, 119] on input "Add a Professional Skill" at bounding box center [163, 115] width 102 height 13
type input "*"
type input "**********"
click at [254, 119] on button "Add Skill" at bounding box center [245, 114] width 53 height 11
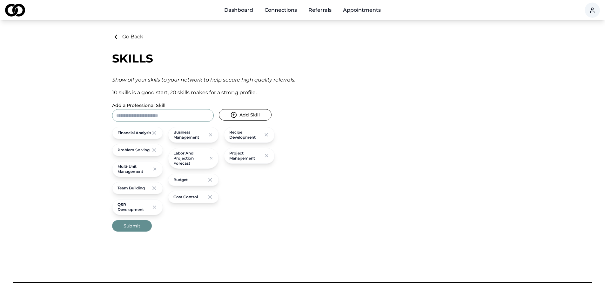
click at [161, 110] on input "Add a Professional Skill" at bounding box center [163, 115] width 102 height 13
type input "**********"
click at [231, 111] on button "Add Skill" at bounding box center [245, 114] width 53 height 11
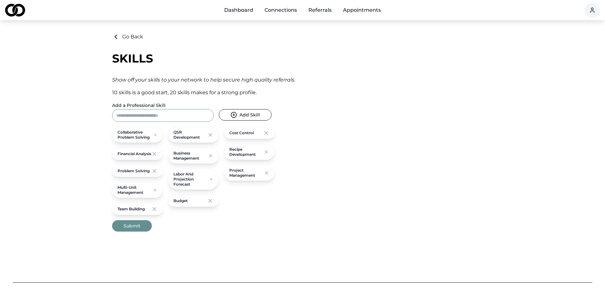
click at [146, 119] on input "Add a Professional Skill" at bounding box center [163, 115] width 102 height 13
type input "**********"
click at [234, 113] on icon "submit" at bounding box center [234, 115] width 6 height 6
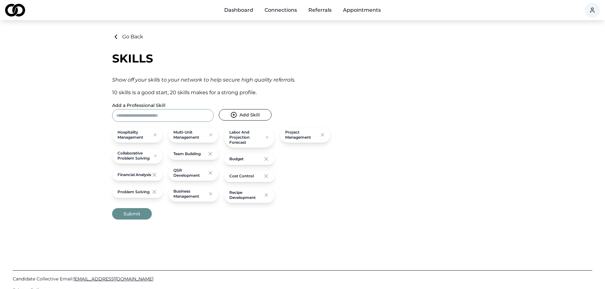
click at [124, 214] on button "Submit" at bounding box center [132, 213] width 40 height 11
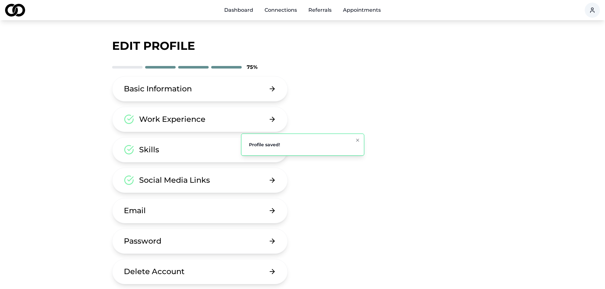
click at [148, 215] on button "Email" at bounding box center [200, 210] width 176 height 25
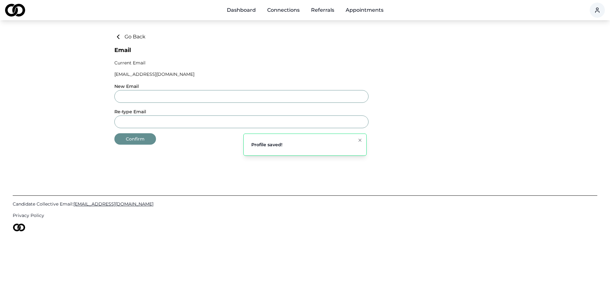
click at [166, 98] on input "New Email" at bounding box center [241, 96] width 254 height 13
type input "**********"
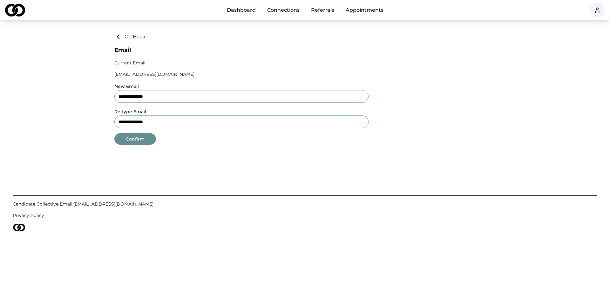
click at [125, 140] on button "Confirm" at bounding box center [135, 138] width 42 height 11
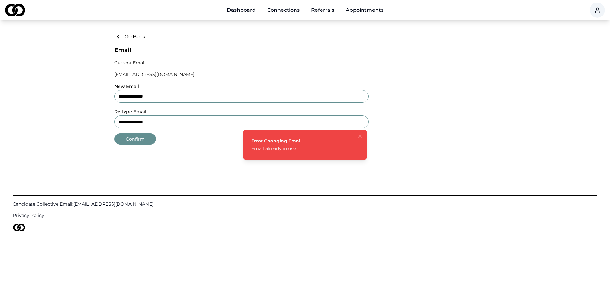
click at [199, 117] on input "**********" at bounding box center [241, 122] width 254 height 13
click at [120, 36] on icon at bounding box center [118, 37] width 8 height 8
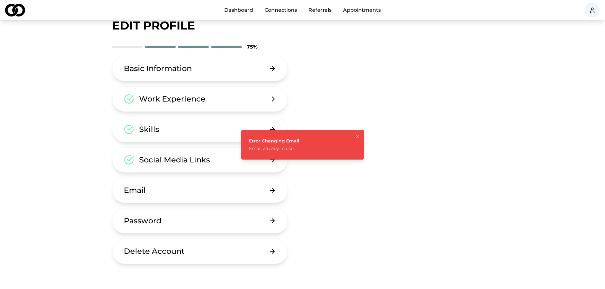
scroll to position [32, 0]
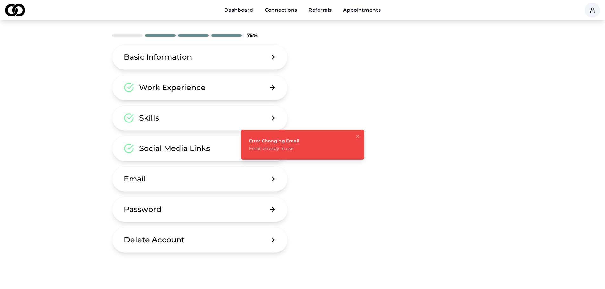
click at [145, 213] on div "Password" at bounding box center [142, 210] width 37 height 10
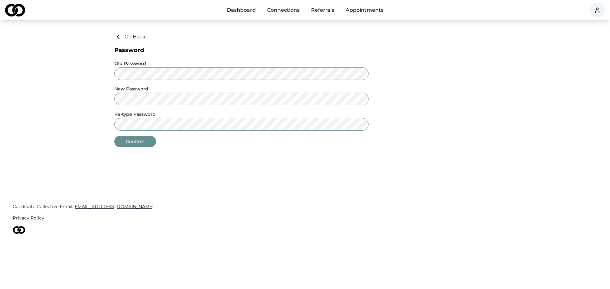
click at [136, 145] on button "Confirm" at bounding box center [135, 141] width 42 height 11
click at [139, 140] on button "Confirm" at bounding box center [135, 141] width 42 height 11
click at [129, 142] on button "Confirm" at bounding box center [135, 141] width 42 height 11
click at [132, 37] on button "Go Back" at bounding box center [129, 37] width 31 height 8
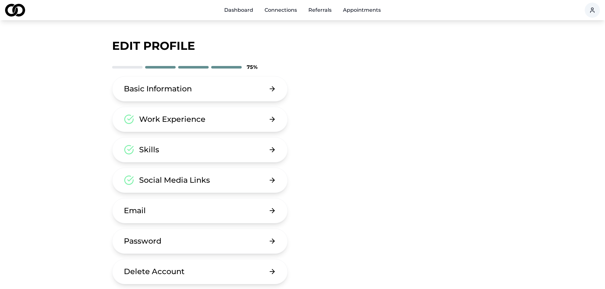
click at [276, 8] on link "Connections" at bounding box center [280, 10] width 43 height 13
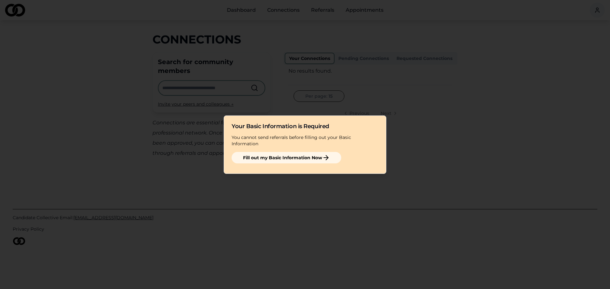
click at [257, 155] on button "Fill out my Basic Information Now" at bounding box center [287, 157] width 110 height 11
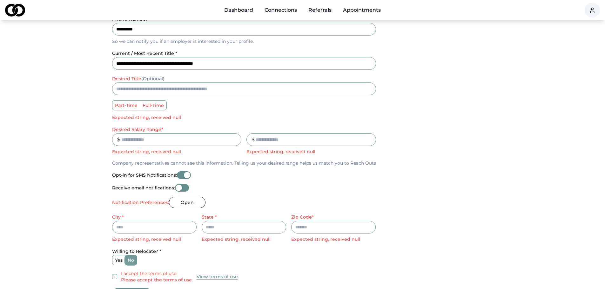
scroll to position [159, 0]
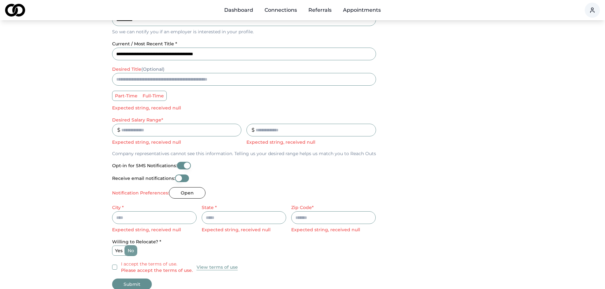
click at [141, 74] on input "desired title (Optional)" at bounding box center [244, 79] width 264 height 13
type input "**********"
click at [150, 96] on label "full-time" at bounding box center [153, 96] width 26 height 10
click at [145, 96] on button "full-time" at bounding box center [142, 95] width 5 height 5
click at [129, 129] on input "Desired Salary Range *" at bounding box center [177, 130] width 130 height 13
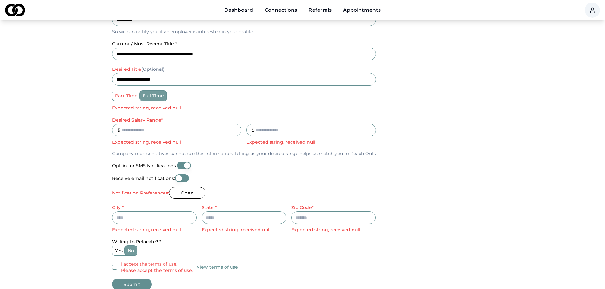
type input "******"
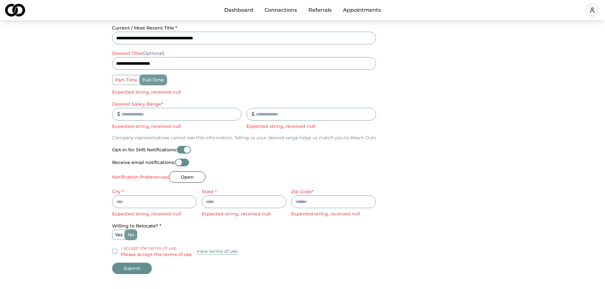
scroll to position [191, 0]
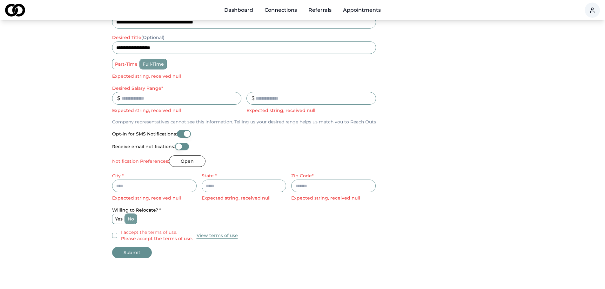
type input "******"
click at [162, 187] on input "City *" at bounding box center [154, 186] width 84 height 13
type input "**********"
type input "*******"
type input "*****"
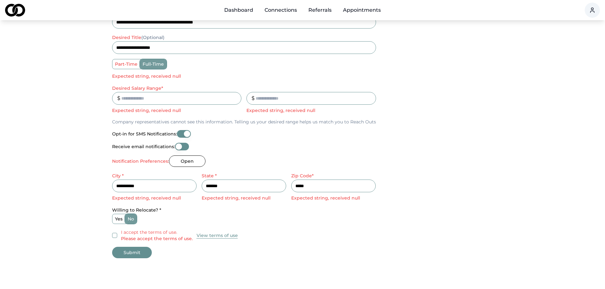
click at [152, 162] on label "Notification Preferences:" at bounding box center [140, 161] width 57 height 4
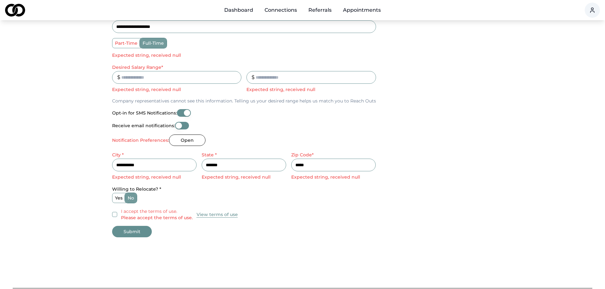
scroll to position [222, 0]
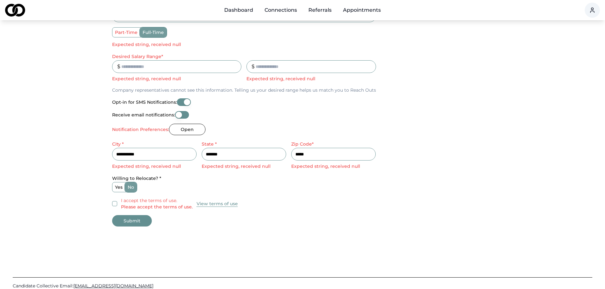
click at [114, 204] on button "I accept the terms of use. Please accept the terms of use." at bounding box center [114, 203] width 5 height 5
click at [131, 222] on button "Submit" at bounding box center [132, 220] width 40 height 11
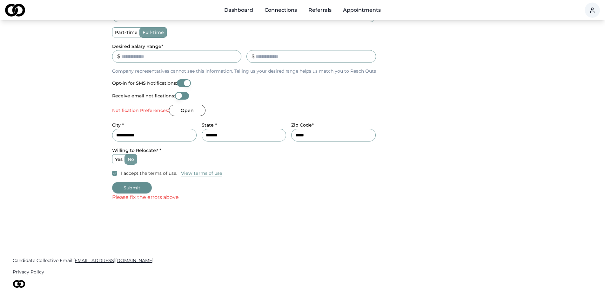
click at [188, 110] on button "Open" at bounding box center [187, 110] width 37 height 11
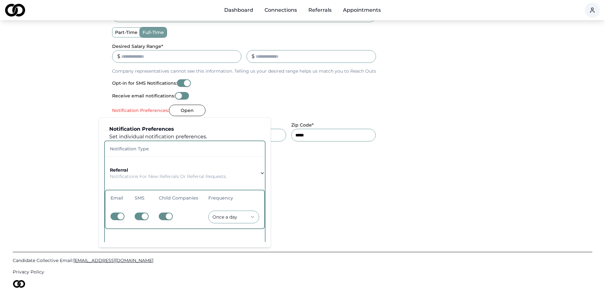
click at [180, 111] on button "Open" at bounding box center [187, 110] width 37 height 11
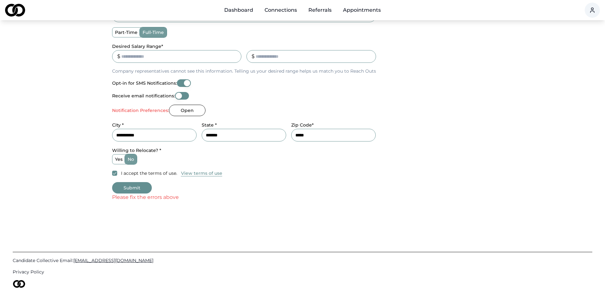
drag, startPoint x: 180, startPoint y: 111, endPoint x: 167, endPoint y: 117, distance: 14.2
click at [167, 117] on div "**********" at bounding box center [244, 25] width 264 height 303
click at [179, 111] on button "Open" at bounding box center [187, 110] width 37 height 11
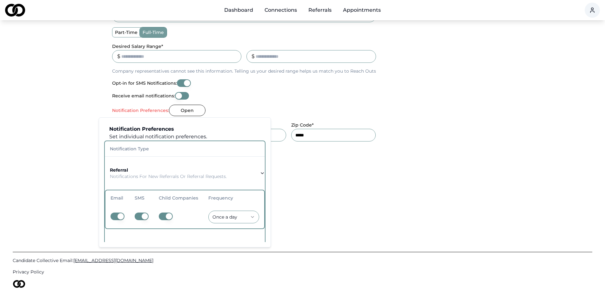
click at [113, 215] on button "button" at bounding box center [118, 217] width 14 height 8
click at [135, 217] on button "button" at bounding box center [142, 217] width 14 height 8
click at [160, 217] on button "button" at bounding box center [166, 217] width 14 height 8
click at [149, 178] on p "Notifications for new referrals or referral requests." at bounding box center [168, 176] width 117 height 6
click at [145, 217] on button "button" at bounding box center [142, 217] width 14 height 8
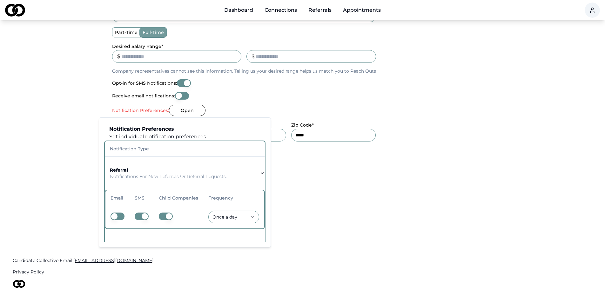
click at [123, 213] on button "button" at bounding box center [118, 217] width 14 height 8
click at [141, 216] on button "button" at bounding box center [142, 217] width 14 height 8
click at [179, 82] on button "Opt-in for SMS Notifications:" at bounding box center [184, 83] width 14 height 8
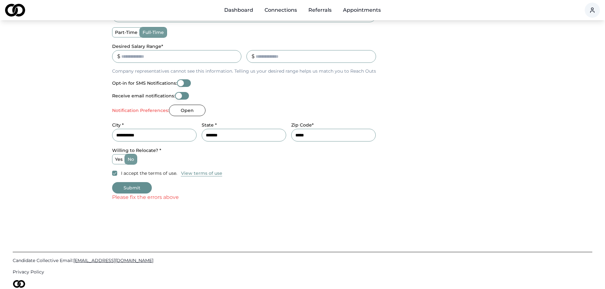
click at [183, 96] on button "Receive email notifications:" at bounding box center [182, 96] width 14 height 8
click at [175, 110] on button "Open" at bounding box center [187, 110] width 37 height 11
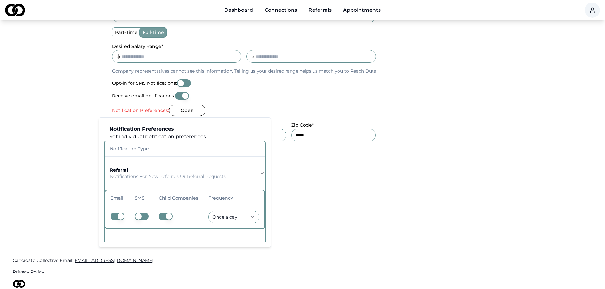
click at [165, 218] on button "button" at bounding box center [166, 217] width 14 height 8
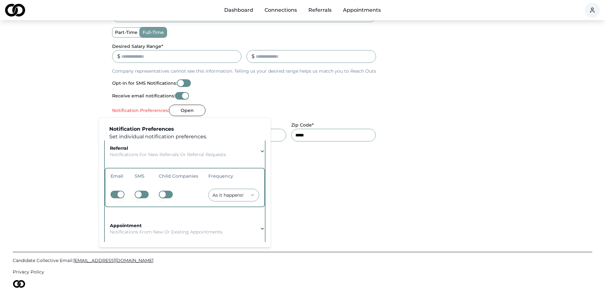
scroll to position [32, 0]
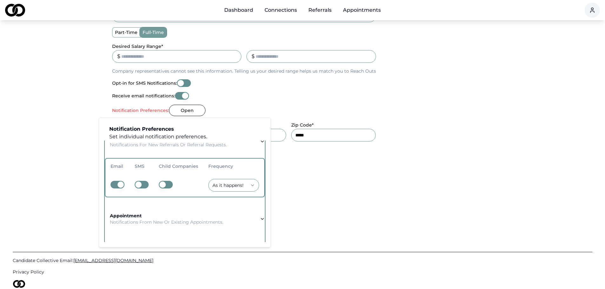
click at [143, 216] on div "appointment Notifications from new or existing appointments." at bounding box center [166, 219] width 113 height 13
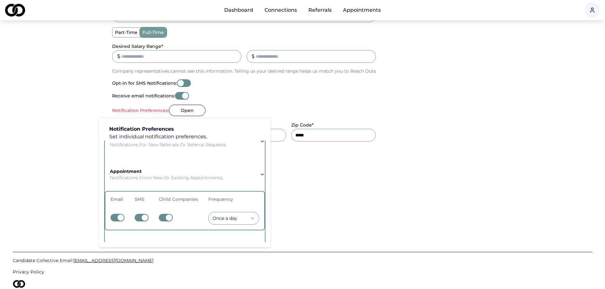
click at [141, 218] on button "button" at bounding box center [142, 218] width 14 height 8
click at [165, 218] on button "button" at bounding box center [166, 218] width 14 height 8
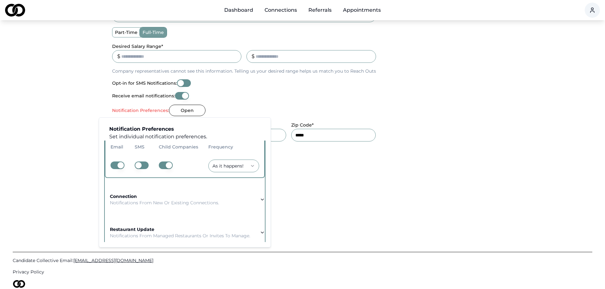
scroll to position [95, 0]
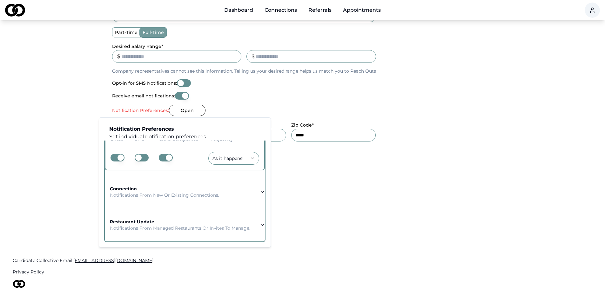
click at [164, 154] on button "button" at bounding box center [166, 158] width 14 height 8
click at [132, 192] on p "Notifications from new or existing connections." at bounding box center [164, 195] width 109 height 6
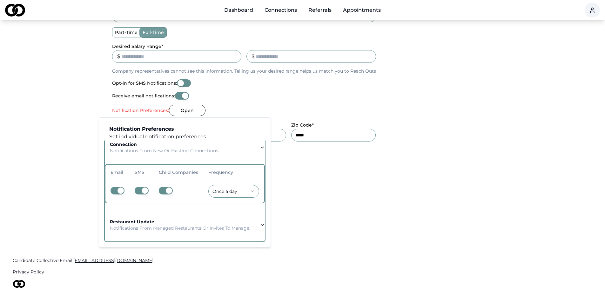
click at [138, 187] on button "button" at bounding box center [142, 191] width 14 height 8
click at [161, 188] on button "button" at bounding box center [166, 191] width 14 height 8
click at [164, 188] on button "button" at bounding box center [166, 191] width 14 height 8
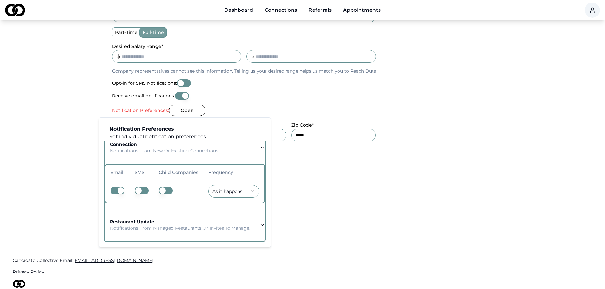
click at [132, 225] on p "Notifications from managed restaurants or invites to manage." at bounding box center [180, 228] width 140 height 6
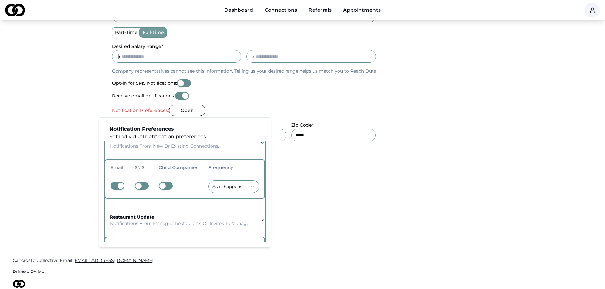
click at [132, 253] on td at bounding box center [142, 264] width 24 height 23
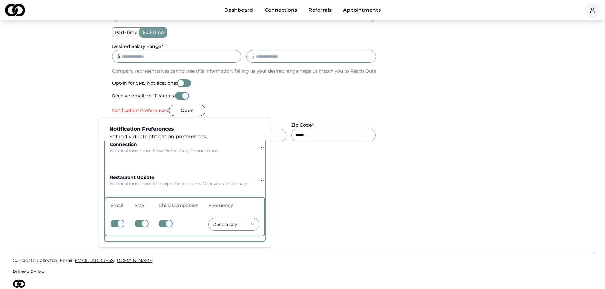
drag, startPoint x: 135, startPoint y: 219, endPoint x: 149, endPoint y: 219, distance: 14.3
click at [136, 220] on button "button" at bounding box center [142, 224] width 14 height 8
click at [159, 220] on button "button" at bounding box center [166, 224] width 14 height 8
click at [162, 220] on button "button" at bounding box center [166, 224] width 14 height 8
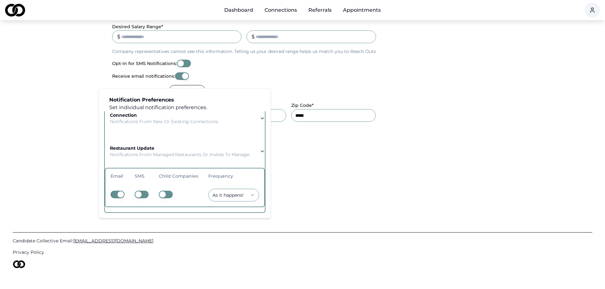
scroll to position [252, 0]
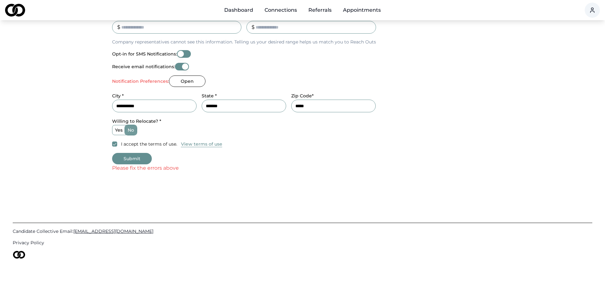
click at [129, 160] on button "Submit" at bounding box center [132, 158] width 40 height 11
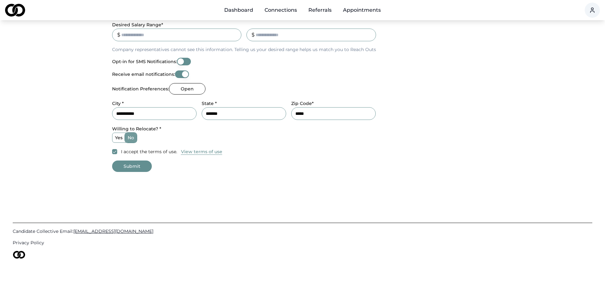
scroll to position [244, 0]
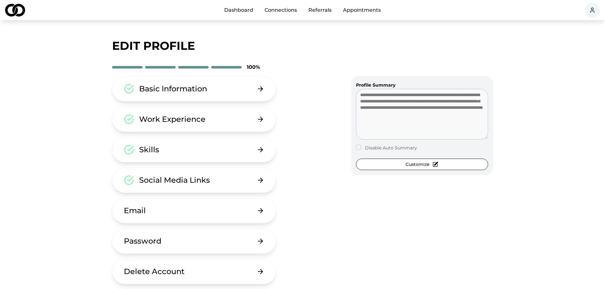
click at [375, 161] on button "Customize" at bounding box center [422, 164] width 132 height 11
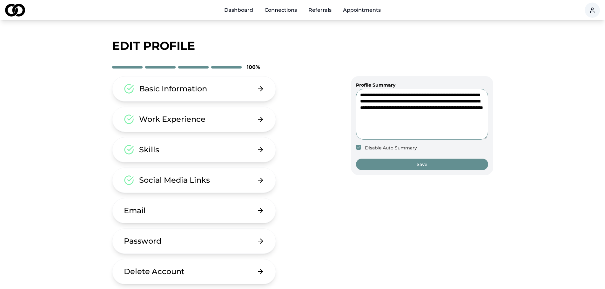
click at [375, 161] on button "Save" at bounding box center [422, 164] width 132 height 11
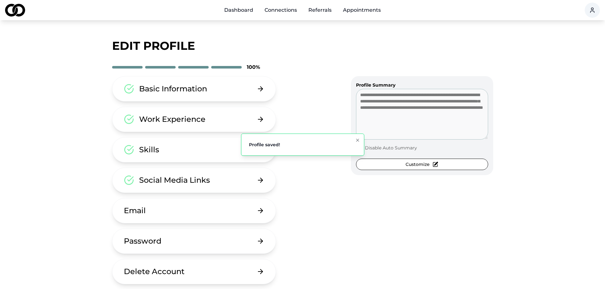
click at [361, 11] on link "Appointments" at bounding box center [362, 10] width 48 height 13
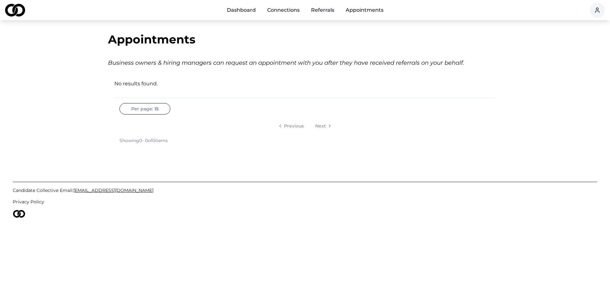
click at [307, 11] on link "Referrals" at bounding box center [322, 10] width 33 height 13
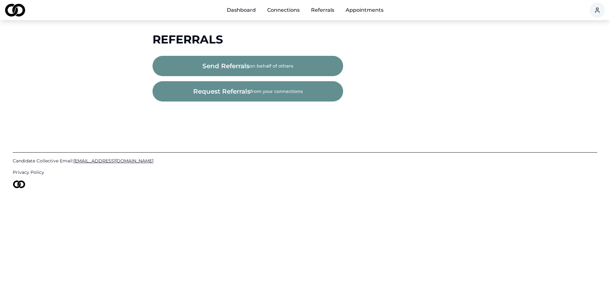
click at [203, 92] on span "request referrals" at bounding box center [221, 91] width 57 height 9
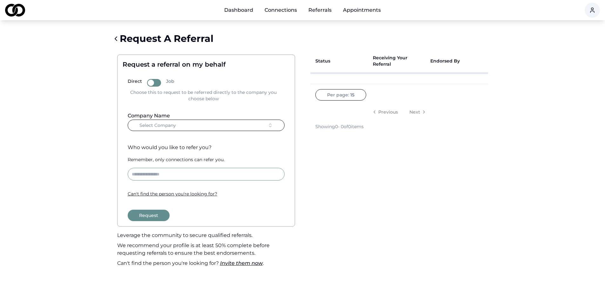
click at [147, 123] on span "Select Company" at bounding box center [157, 125] width 37 height 6
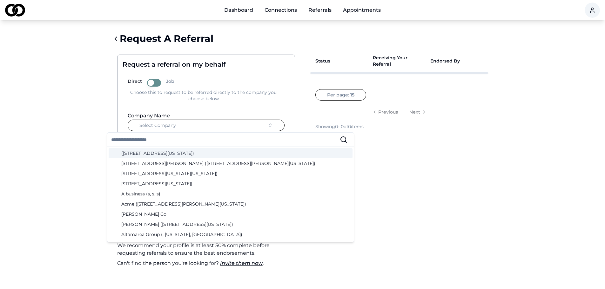
click at [147, 123] on span "Select Company" at bounding box center [157, 125] width 37 height 6
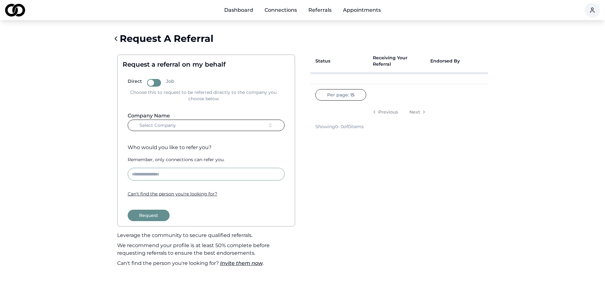
click at [289, 10] on link "Connections" at bounding box center [280, 10] width 43 height 13
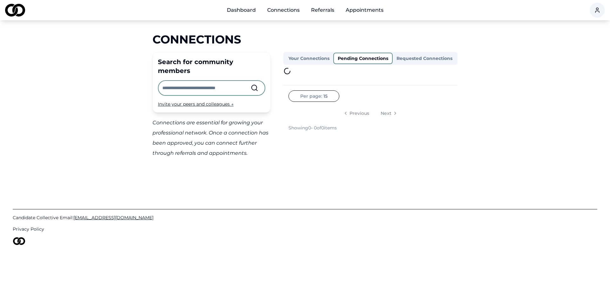
click at [349, 59] on button "Pending Connections" at bounding box center [362, 58] width 59 height 11
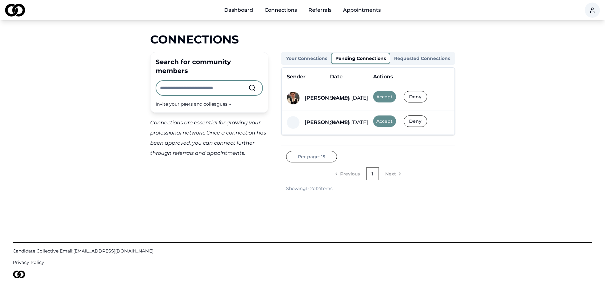
click at [384, 122] on button "Accept" at bounding box center [384, 121] width 23 height 11
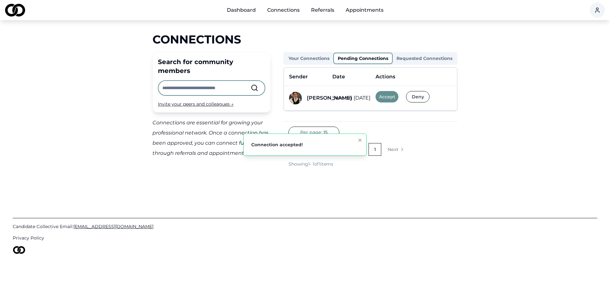
click at [386, 94] on button "Accept" at bounding box center [386, 96] width 23 height 11
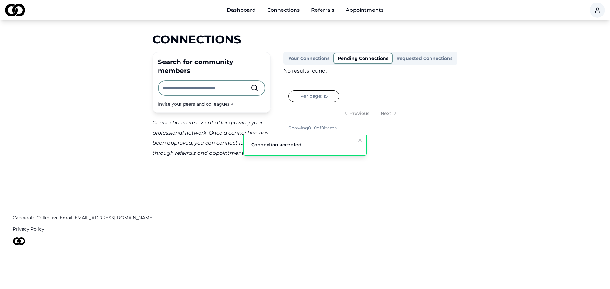
click at [407, 56] on button "Requested Connections" at bounding box center [425, 58] width 64 height 10
click at [316, 59] on button "Your Connections" at bounding box center [310, 58] width 50 height 11
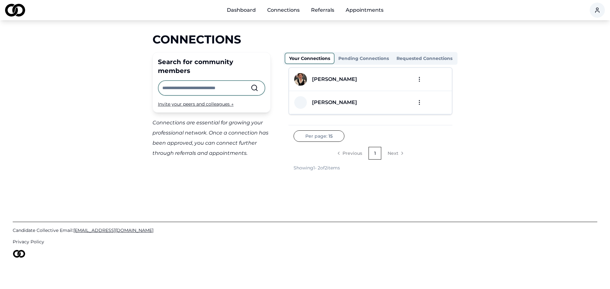
click at [302, 79] on img at bounding box center [300, 79] width 13 height 13
click at [361, 61] on button "Pending Connections" at bounding box center [363, 58] width 58 height 10
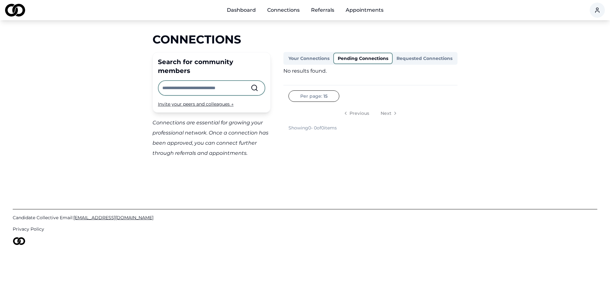
click at [433, 58] on button "Requested Connections" at bounding box center [425, 58] width 64 height 10
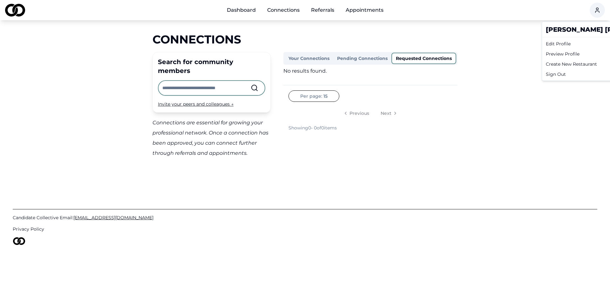
click at [593, 9] on html "Dashboard Connections Referrals Appointments Connections Search for community m…" at bounding box center [305, 144] width 610 height 289
click at [110, 64] on html "Dashboard Connections Referrals Appointments Connections Search for community m…" at bounding box center [305, 144] width 610 height 289
